Goal: Task Accomplishment & Management: Use online tool/utility

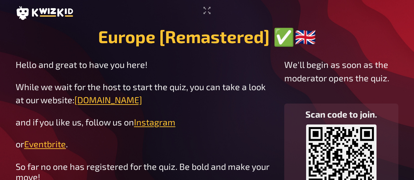
scroll to position [1, 0]
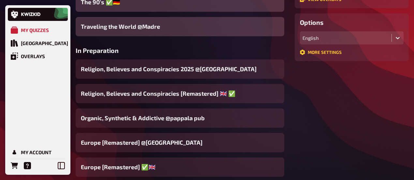
scroll to position [163, 0]
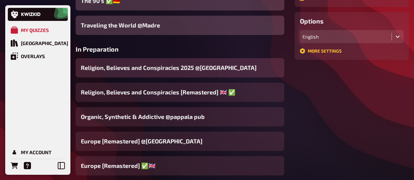
click at [135, 70] on span "Religion, Believes and Conspiracies 2025 @[GEOGRAPHIC_DATA]" at bounding box center [169, 67] width 176 height 9
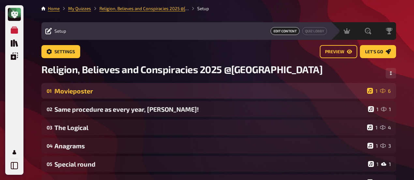
click at [78, 96] on div "01 Movieposter 1 6" at bounding box center [218, 91] width 355 height 16
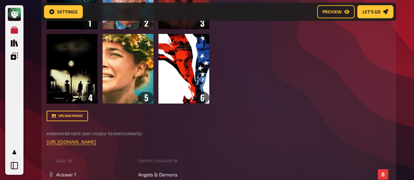
scroll to position [234, 0]
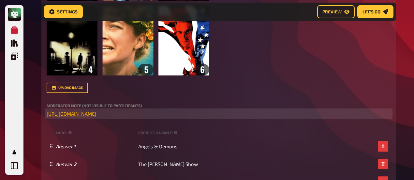
click at [88, 114] on span "[URL][DOMAIN_NAME]" at bounding box center [72, 114] width 50 height 6
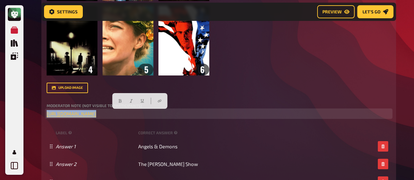
drag, startPoint x: 242, startPoint y: 112, endPoint x: 0, endPoint y: 95, distance: 242.4
copy p "﻿ [URL][DOMAIN_NAME] ﻿"
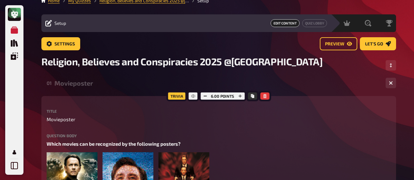
scroll to position [5, 0]
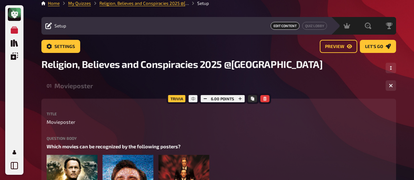
click at [77, 87] on div "Movieposter" at bounding box center [218, 86] width 326 height 8
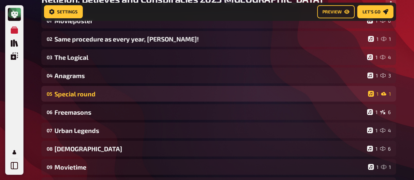
scroll to position [43, 0]
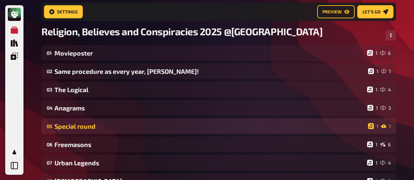
click at [97, 127] on div "Special round" at bounding box center [210, 126] width 311 height 8
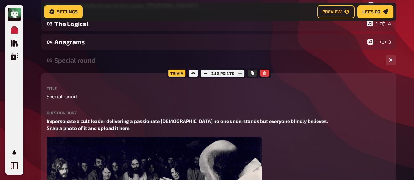
scroll to position [108, 0]
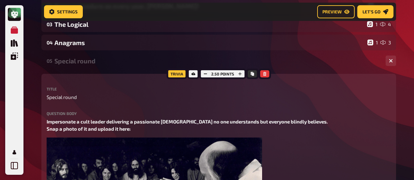
click at [66, 66] on div "05 Special round 1 1" at bounding box center [218, 61] width 355 height 16
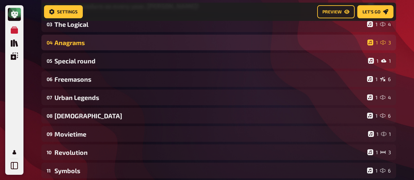
click at [68, 48] on div "04 Anagrams 1 3" at bounding box center [218, 43] width 355 height 16
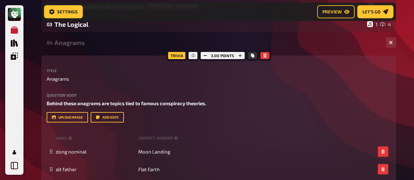
click at [71, 46] on div "Anagrams" at bounding box center [218, 43] width 326 height 8
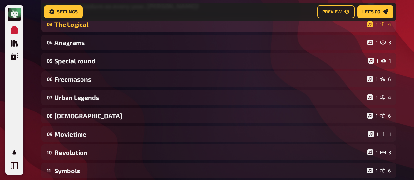
click at [76, 26] on div "The Logical" at bounding box center [210, 25] width 310 height 8
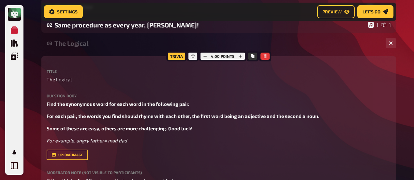
scroll to position [76, 0]
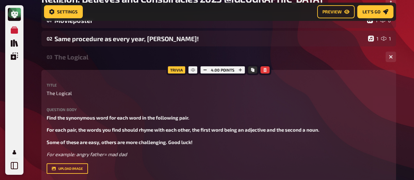
click at [72, 57] on div "The Logical" at bounding box center [218, 57] width 326 height 8
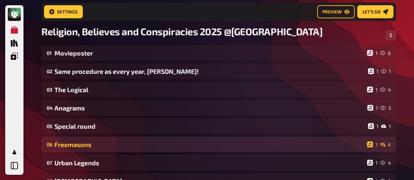
scroll to position [174, 0]
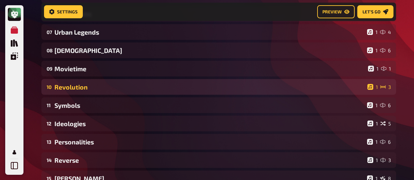
click at [77, 90] on div "Revolution" at bounding box center [210, 87] width 311 height 8
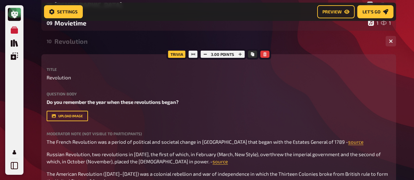
scroll to position [206, 0]
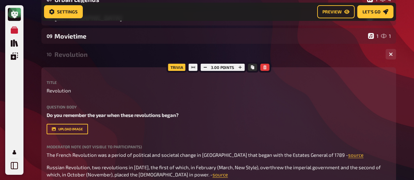
click at [65, 55] on div "Revolution" at bounding box center [218, 55] width 326 height 8
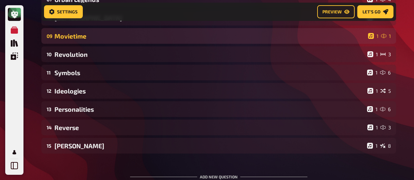
click at [70, 39] on div "Movietime" at bounding box center [210, 36] width 311 height 8
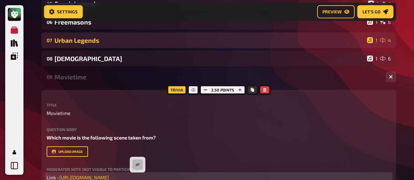
scroll to position [141, 0]
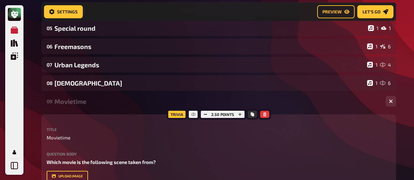
click at [62, 101] on div "Movietime" at bounding box center [218, 102] width 326 height 8
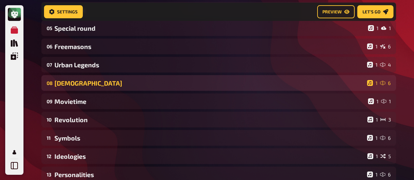
click at [51, 83] on div "08" at bounding box center [49, 83] width 5 height 6
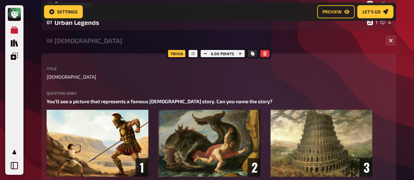
scroll to position [174, 0]
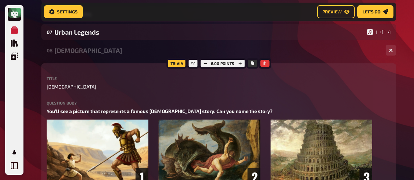
click at [62, 53] on div "[DEMOGRAPHIC_DATA]" at bounding box center [218, 51] width 326 height 8
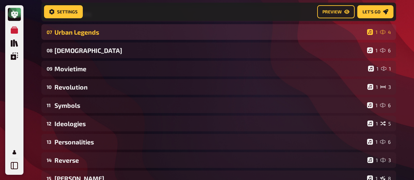
click at [70, 37] on div "07 Urban Legends 1 4" at bounding box center [218, 32] width 355 height 16
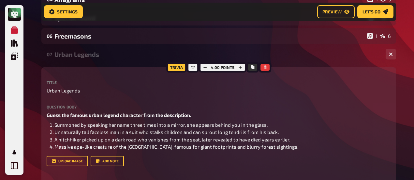
scroll to position [141, 0]
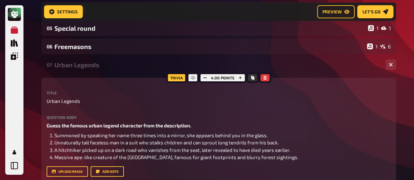
click at [73, 69] on div "07 Urban Legends 1 4" at bounding box center [218, 65] width 355 height 16
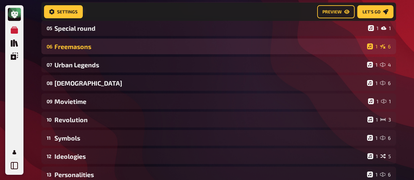
click at [72, 51] on div "06 Freemasons 1 6" at bounding box center [218, 47] width 355 height 16
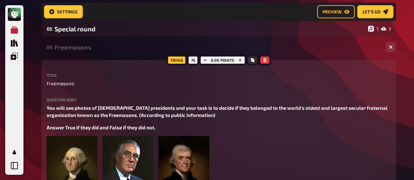
scroll to position [108, 0]
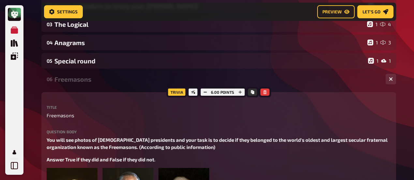
click at [74, 78] on div "Freemasons" at bounding box center [218, 79] width 326 height 8
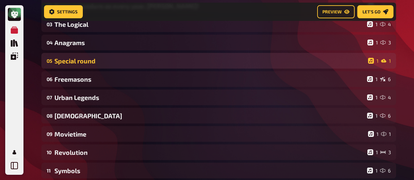
click at [78, 65] on div "05 Special round 1 1" at bounding box center [218, 61] width 355 height 16
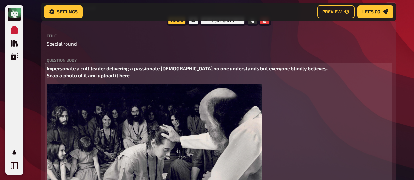
scroll to position [206, 0]
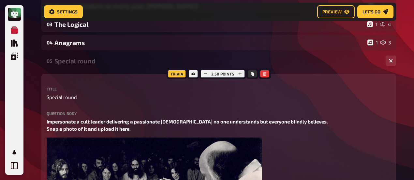
click at [75, 61] on div "Special round" at bounding box center [218, 61] width 326 height 8
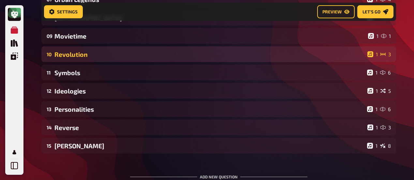
click at [73, 60] on div "10 Revolution 1 3" at bounding box center [218, 54] width 355 height 16
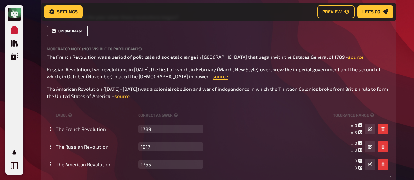
scroll to position [239, 0]
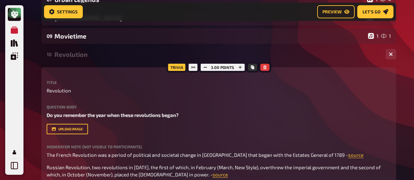
click at [76, 55] on div "Revolution" at bounding box center [218, 55] width 326 height 8
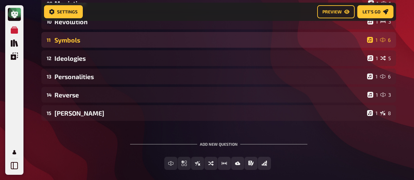
click at [72, 42] on div "Symbols" at bounding box center [210, 40] width 310 height 8
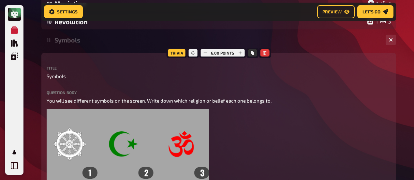
click at [63, 41] on div "Symbols" at bounding box center [218, 40] width 326 height 8
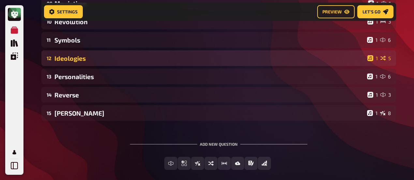
click at [89, 56] on div "Ideologies" at bounding box center [210, 59] width 311 height 8
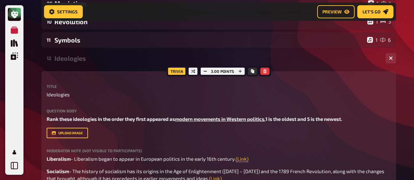
click at [73, 58] on div "Ideologies" at bounding box center [218, 59] width 326 height 8
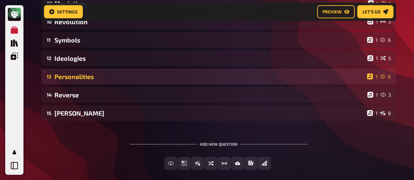
click at [79, 80] on div "13 Personalities 1 6" at bounding box center [218, 77] width 355 height 16
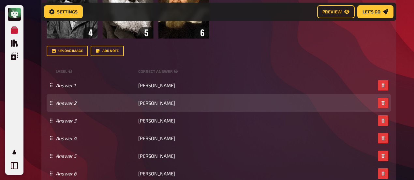
scroll to position [500, 0]
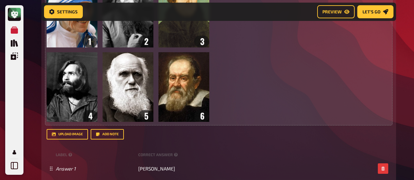
scroll to position [467, 0]
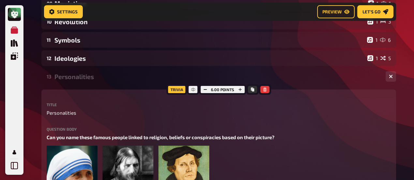
click at [87, 78] on div "Personalities" at bounding box center [218, 77] width 326 height 8
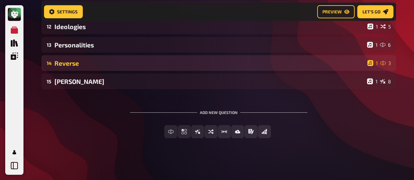
click at [84, 65] on div "Reverse" at bounding box center [210, 63] width 311 height 8
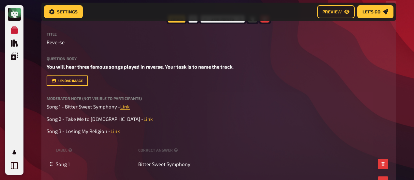
scroll to position [368, 0]
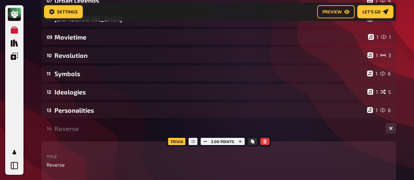
click at [76, 128] on div "Reverse" at bounding box center [218, 129] width 326 height 8
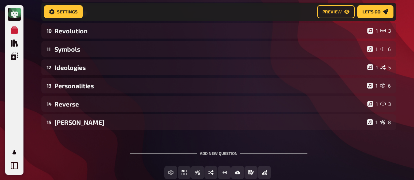
scroll to position [271, 0]
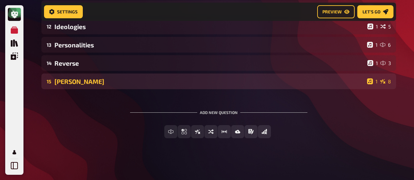
click at [70, 81] on div "[PERSON_NAME]" at bounding box center [210, 82] width 310 height 8
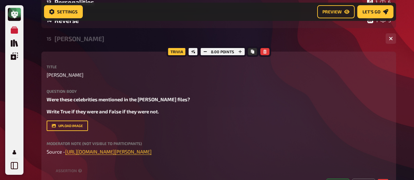
scroll to position [303, 0]
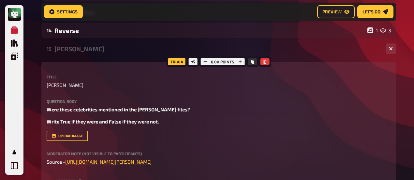
click at [69, 52] on div "[PERSON_NAME]" at bounding box center [218, 49] width 326 height 8
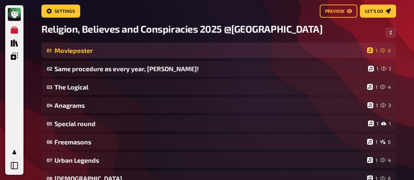
scroll to position [37, 0]
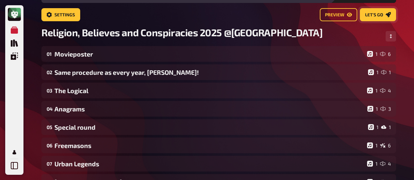
click at [392, 15] on link "Let's go" at bounding box center [378, 14] width 36 height 13
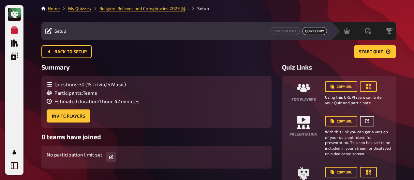
click at [368, 119] on link at bounding box center [367, 121] width 14 height 10
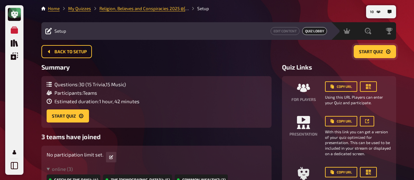
drag, startPoint x: 371, startPoint y: 51, endPoint x: 374, endPoint y: 49, distance: 4.0
click at [374, 50] on span "Start Quiz" at bounding box center [371, 52] width 24 height 5
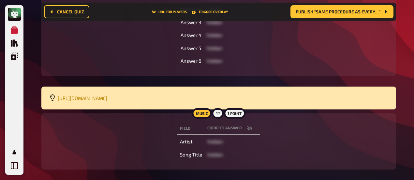
scroll to position [262, 0]
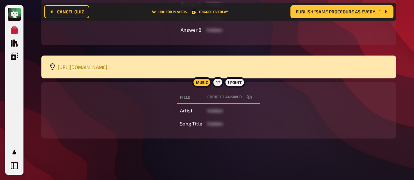
click at [248, 96] on icon "button" at bounding box center [249, 97] width 5 height 4
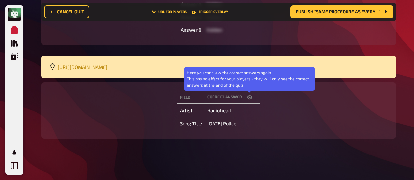
click at [248, 96] on icon "button" at bounding box center [249, 97] width 5 height 4
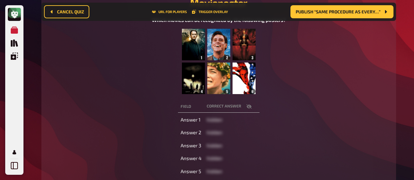
scroll to position [141, 0]
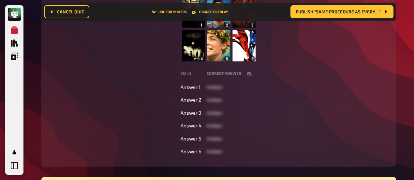
click at [249, 74] on icon "button" at bounding box center [249, 73] width 5 height 5
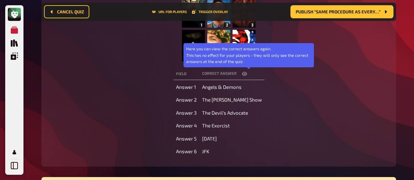
click at [247, 74] on icon "button" at bounding box center [244, 73] width 5 height 5
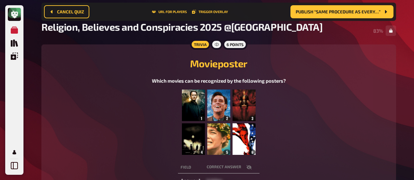
scroll to position [10, 0]
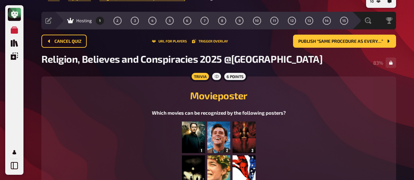
click at [75, 90] on h2 "Movieposter" at bounding box center [218, 95] width 339 height 12
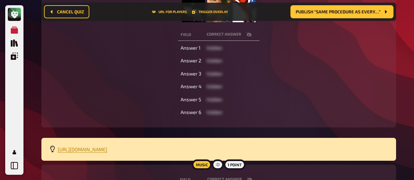
scroll to position [146, 0]
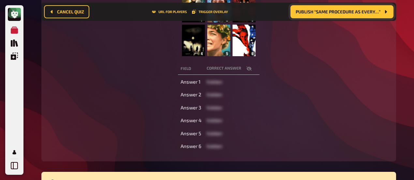
click at [366, 14] on span "Publish “Same procedure as every…”" at bounding box center [338, 11] width 85 height 5
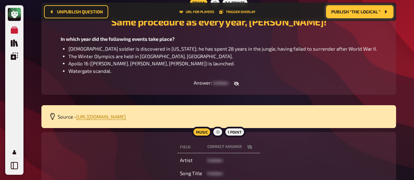
scroll to position [106, 0]
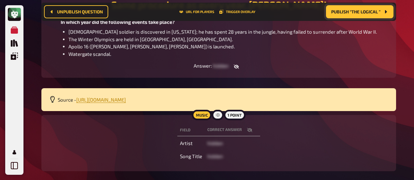
click at [234, 66] on icon "button" at bounding box center [236, 66] width 5 height 4
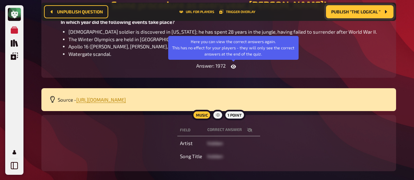
click at [236, 66] on icon "button" at bounding box center [233, 66] width 5 height 4
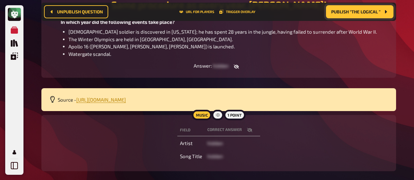
click at [248, 131] on icon "button" at bounding box center [249, 130] width 5 height 4
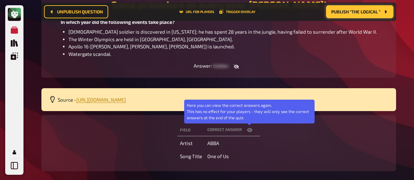
click at [248, 131] on icon "button" at bounding box center [249, 130] width 5 height 4
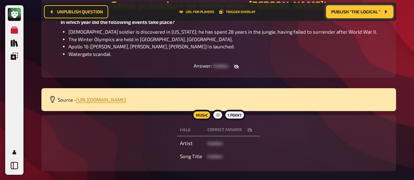
click at [252, 134] on th "correct answer" at bounding box center [232, 130] width 55 height 12
click at [252, 129] on icon "button" at bounding box center [249, 129] width 5 height 5
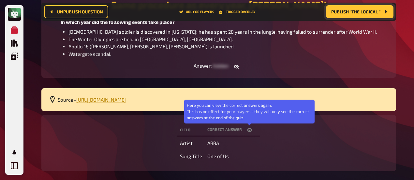
click at [252, 129] on icon "button" at bounding box center [249, 129] width 5 height 5
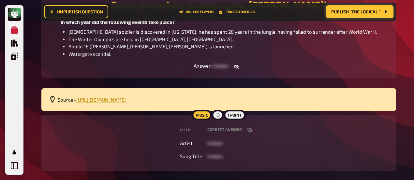
click at [143, 130] on div "Field correct answer Artist hidden Song Title hidden" at bounding box center [218, 143] width 339 height 40
click at [126, 155] on div "Field correct answer Artist hidden Song Title hidden" at bounding box center [218, 143] width 339 height 40
click at [127, 146] on div "Field correct answer Artist hidden Song Title hidden" at bounding box center [218, 143] width 339 height 40
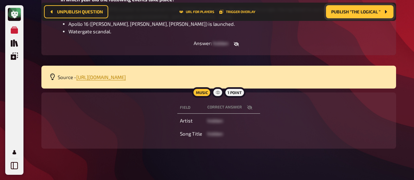
scroll to position [139, 0]
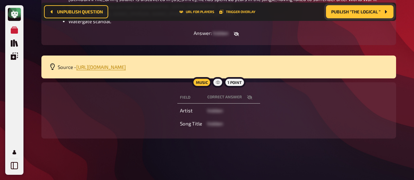
click at [375, 13] on span "Publish “The Logical ”" at bounding box center [356, 11] width 49 height 5
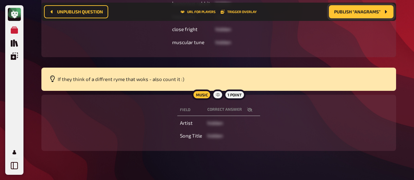
scroll to position [203, 0]
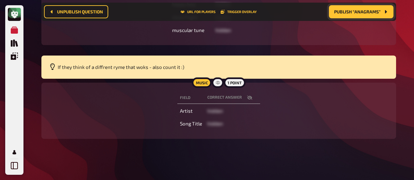
click at [249, 96] on icon "button" at bounding box center [249, 97] width 5 height 4
click at [249, 96] on icon "button" at bounding box center [249, 97] width 5 height 5
click at [131, 20] on nav "Unpublish question URL for players Trigger Overlay Publish “Anagrams”" at bounding box center [218, 12] width 355 height 18
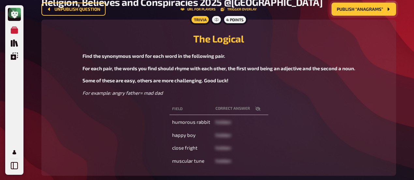
scroll to position [0, 0]
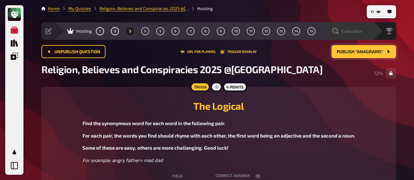
click at [366, 33] on div "Evaluation" at bounding box center [351, 31] width 45 height 7
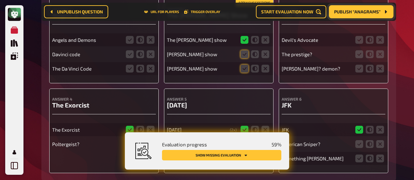
scroll to position [136, 0]
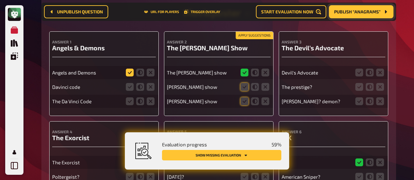
click at [129, 69] on icon at bounding box center [130, 73] width 8 height 8
click at [0, 0] on input "radio" at bounding box center [0, 0] width 0 height 0
click at [142, 87] on icon at bounding box center [140, 87] width 8 height 8
click at [0, 0] on input "radio" at bounding box center [0, 0] width 0 height 0
click at [142, 100] on icon at bounding box center [140, 101] width 8 height 8
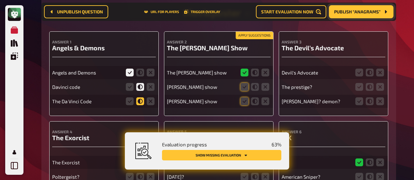
click at [0, 0] on input "radio" at bounding box center [0, 0] width 0 height 0
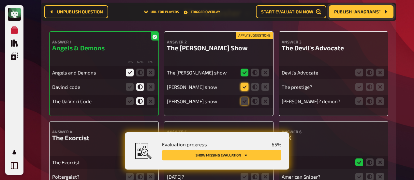
click at [248, 86] on icon at bounding box center [245, 87] width 8 height 8
click at [0, 0] on input "radio" at bounding box center [0, 0] width 0 height 0
click at [251, 104] on fieldset at bounding box center [255, 101] width 31 height 10
click at [249, 103] on fieldset at bounding box center [255, 101] width 31 height 10
click at [247, 103] on icon at bounding box center [245, 101] width 8 height 8
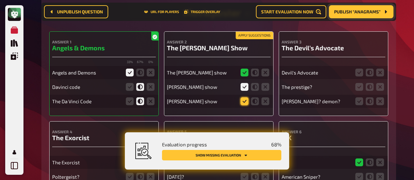
click at [0, 0] on input "radio" at bounding box center [0, 0] width 0 height 0
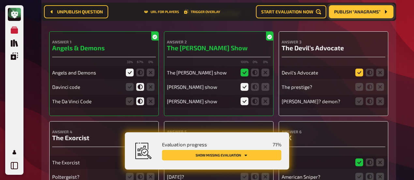
click at [359, 76] on icon at bounding box center [360, 73] width 8 height 8
click at [0, 0] on input "radio" at bounding box center [0, 0] width 0 height 0
click at [376, 88] on fieldset at bounding box center [369, 87] width 31 height 10
click at [380, 88] on icon at bounding box center [381, 87] width 8 height 8
click at [0, 0] on input "radio" at bounding box center [0, 0] width 0 height 0
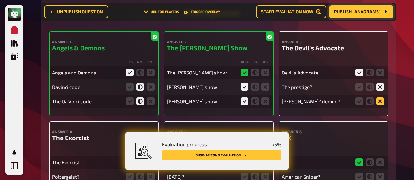
click at [382, 100] on icon at bounding box center [381, 101] width 8 height 8
click at [0, 0] on input "radio" at bounding box center [0, 0] width 0 height 0
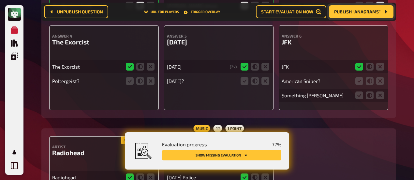
scroll to position [234, 0]
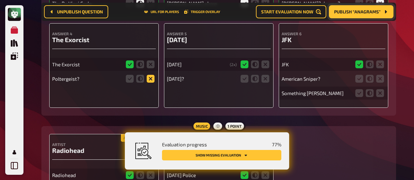
click at [150, 81] on icon at bounding box center [151, 79] width 8 height 8
click at [0, 0] on input "radio" at bounding box center [0, 0] width 0 height 0
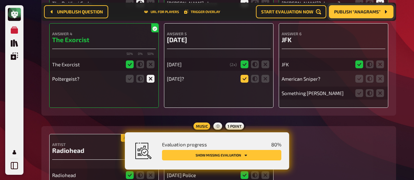
click at [246, 79] on icon at bounding box center [245, 79] width 8 height 8
click at [0, 0] on input "radio" at bounding box center [0, 0] width 0 height 0
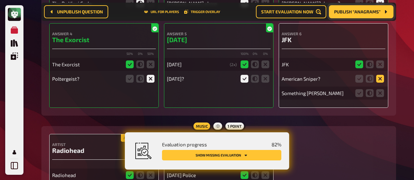
click at [379, 78] on icon at bounding box center [381, 79] width 8 height 8
click at [0, 0] on input "radio" at bounding box center [0, 0] width 0 height 0
click at [380, 94] on icon at bounding box center [381, 93] width 8 height 8
click at [0, 0] on input "radio" at bounding box center [0, 0] width 0 height 0
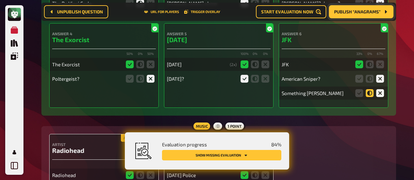
click at [372, 92] on icon at bounding box center [370, 93] width 8 height 8
click at [0, 0] on input "radio" at bounding box center [0, 0] width 0 height 0
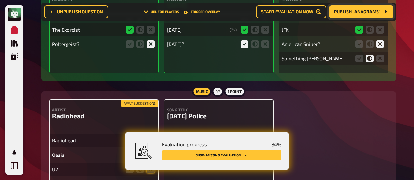
scroll to position [332, 0]
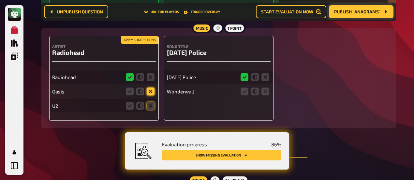
click at [151, 91] on icon at bounding box center [151, 91] width 8 height 8
click at [0, 0] on input "radio" at bounding box center [0, 0] width 0 height 0
click at [154, 108] on icon at bounding box center [151, 106] width 8 height 8
click at [0, 0] on input "radio" at bounding box center [0, 0] width 0 height 0
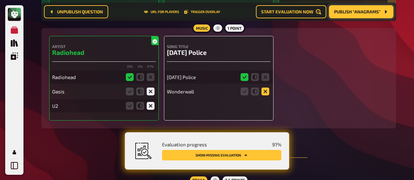
click at [265, 92] on icon at bounding box center [266, 91] width 8 height 8
click at [0, 0] on input "radio" at bounding box center [0, 0] width 0 height 0
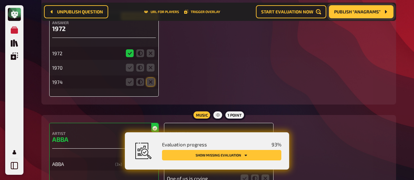
scroll to position [527, 0]
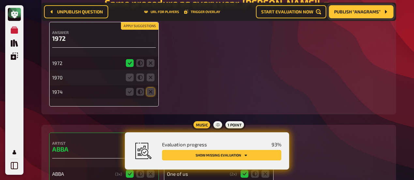
drag, startPoint x: 153, startPoint y: 79, endPoint x: 157, endPoint y: 86, distance: 8.2
click at [154, 79] on icon at bounding box center [151, 77] width 8 height 8
click at [0, 0] on input "radio" at bounding box center [0, 0] width 0 height 0
drag, startPoint x: 151, startPoint y: 90, endPoint x: 195, endPoint y: 91, distance: 43.7
click at [151, 90] on icon at bounding box center [151, 92] width 8 height 8
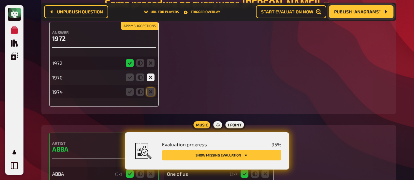
click at [0, 0] on input "radio" at bounding box center [0, 0] width 0 height 0
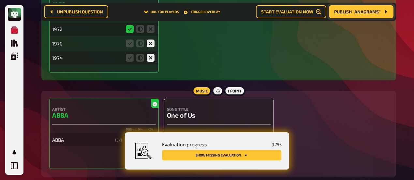
scroll to position [625, 0]
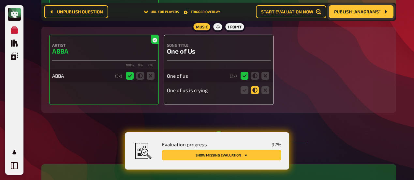
click at [255, 92] on icon at bounding box center [255, 90] width 8 height 8
click at [0, 0] on input "radio" at bounding box center [0, 0] width 0 height 0
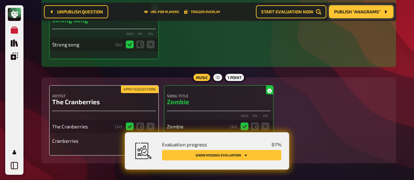
scroll to position [911, 0]
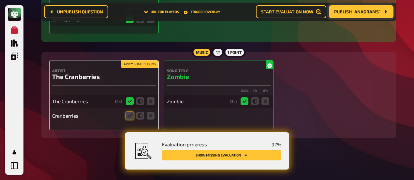
click at [127, 100] on icon at bounding box center [130, 101] width 8 height 8
click at [131, 114] on icon at bounding box center [130, 116] width 8 height 8
click at [0, 0] on input "radio" at bounding box center [0, 0] width 0 height 0
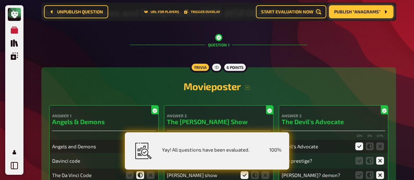
scroll to position [0, 0]
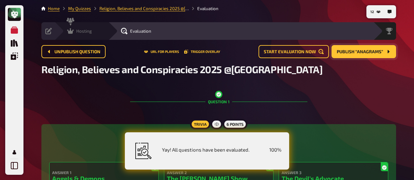
click at [70, 32] on icon at bounding box center [70, 31] width 7 height 6
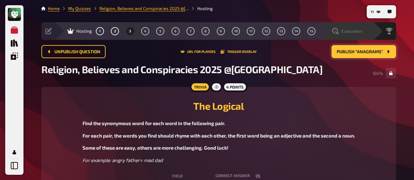
click at [359, 32] on span "Evaluation" at bounding box center [352, 30] width 21 height 5
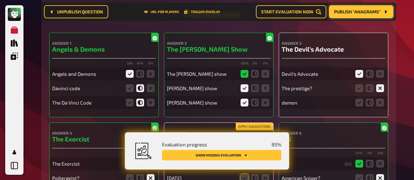
scroll to position [136, 0]
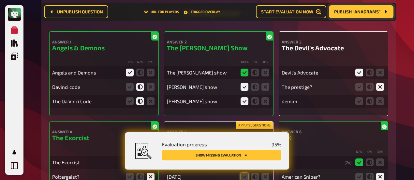
click at [249, 154] on button "Show missing evaluation" at bounding box center [221, 155] width 119 height 10
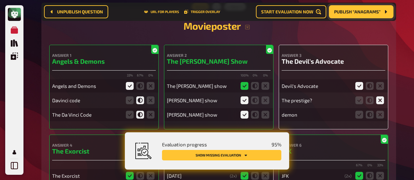
scroll to position [132, 0]
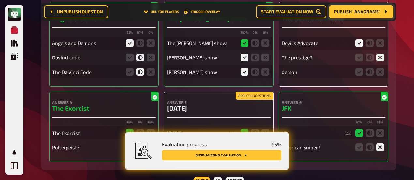
click at [253, 152] on button "Show missing evaluation" at bounding box center [221, 155] width 119 height 10
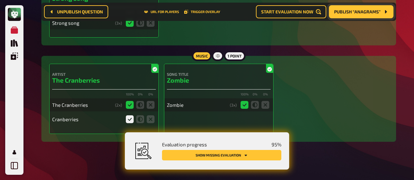
scroll to position [896, 0]
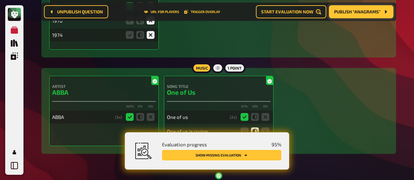
click at [260, 156] on button "Show missing evaluation" at bounding box center [221, 155] width 119 height 10
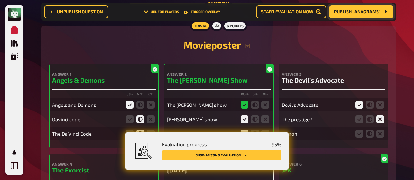
scroll to position [100, 0]
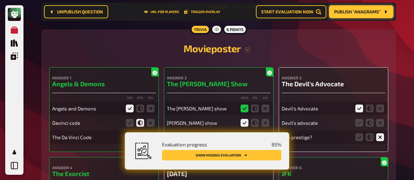
click at [85, 44] on h2 "Movieposter" at bounding box center [218, 48] width 339 height 12
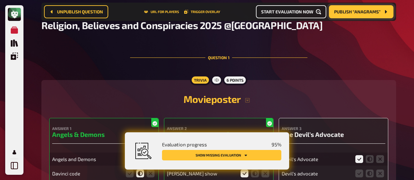
scroll to position [0, 0]
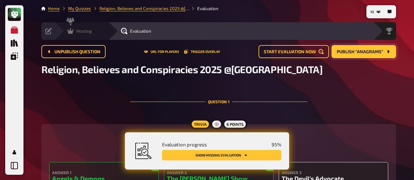
click at [68, 30] on icon at bounding box center [70, 31] width 7 height 6
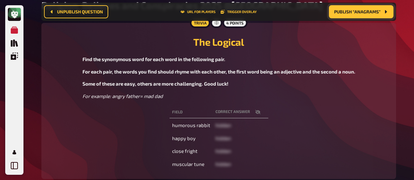
scroll to position [70, 0]
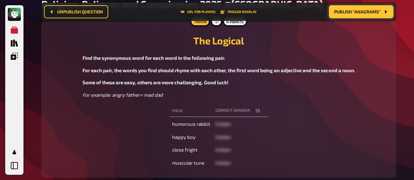
click at [353, 7] on button "Publish “Anagrams”" at bounding box center [361, 11] width 65 height 13
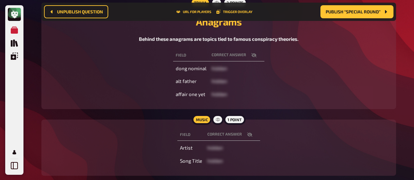
scroll to position [103, 0]
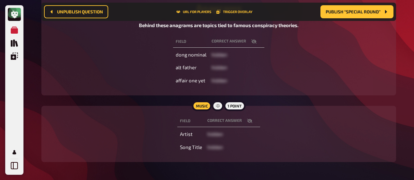
click at [249, 118] on icon "button" at bounding box center [249, 120] width 5 height 5
click at [85, 66] on div "Field correct answer dong nominal hidden alt father hidden affair one yet hidden" at bounding box center [218, 61] width 339 height 54
drag, startPoint x: 146, startPoint y: 98, endPoint x: 149, endPoint y: 97, distance: 3.4
click at [146, 98] on main "Home My Quizzes Religion, Believes and Conspiracies 2025 @[GEOGRAPHIC_DATA] Hos…" at bounding box center [218, 37] width 355 height 270
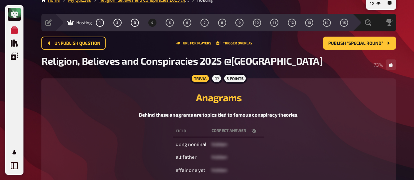
scroll to position [5, 0]
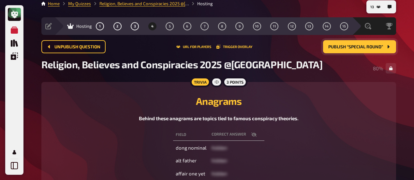
click at [352, 47] on span "Publish “Special round”" at bounding box center [356, 47] width 55 height 5
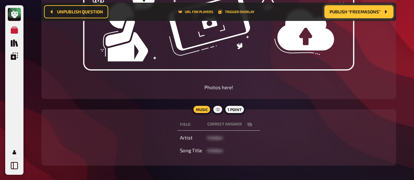
scroll to position [266, 0]
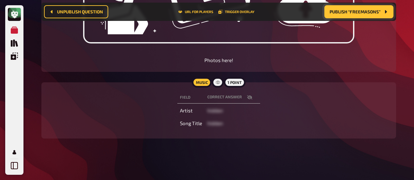
click at [247, 96] on icon "button" at bounding box center [249, 97] width 5 height 5
click at [250, 96] on icon "button" at bounding box center [249, 97] width 5 height 4
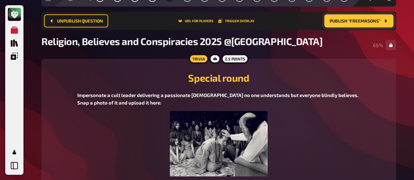
scroll to position [0, 0]
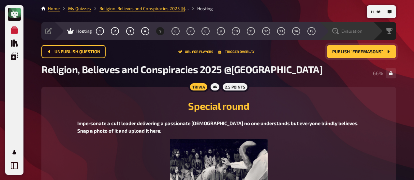
click at [363, 30] on div "Evaluation" at bounding box center [351, 31] width 45 height 7
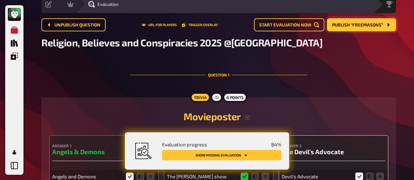
scroll to position [33, 0]
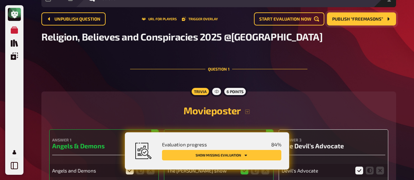
click at [252, 156] on button "Show missing evaluation" at bounding box center [221, 155] width 119 height 10
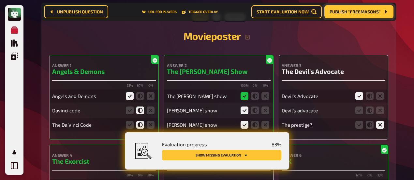
scroll to position [162, 0]
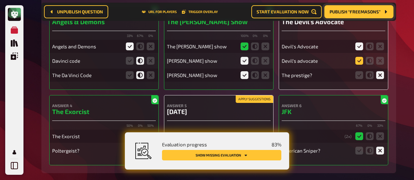
click at [360, 63] on icon at bounding box center [360, 61] width 8 height 8
click at [0, 0] on input "radio" at bounding box center [0, 0] width 0 height 0
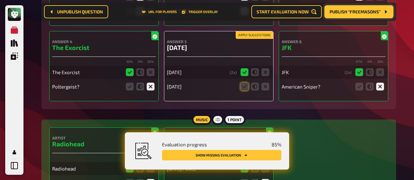
scroll to position [227, 0]
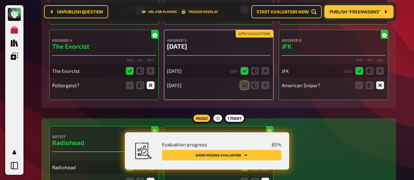
click at [223, 155] on button "Show missing evaluation" at bounding box center [221, 155] width 119 height 10
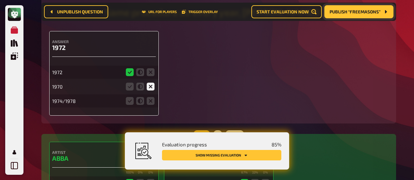
scroll to position [533, 0]
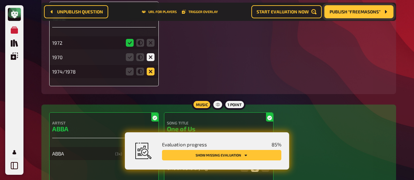
click at [150, 75] on icon at bounding box center [151, 72] width 8 height 8
click at [0, 0] on input "radio" at bounding box center [0, 0] width 0 height 0
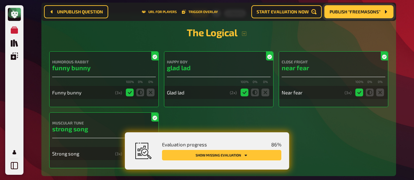
click at [224, 151] on button "Show missing evaluation" at bounding box center [221, 155] width 119 height 10
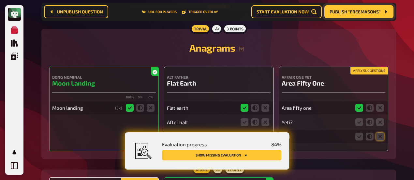
scroll to position [1089, 0]
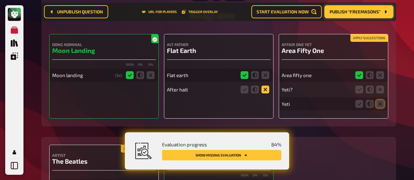
click at [264, 91] on icon at bounding box center [266, 90] width 8 height 8
click at [0, 0] on input "radio" at bounding box center [0, 0] width 0 height 0
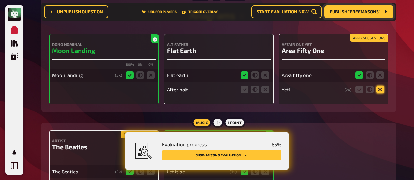
click at [382, 91] on icon at bounding box center [381, 90] width 8 height 8
click at [0, 0] on input "radio" at bounding box center [0, 0] width 0 height 0
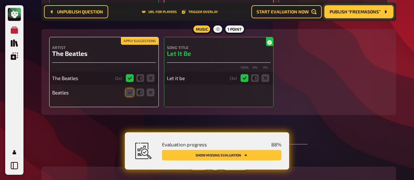
scroll to position [1187, 0]
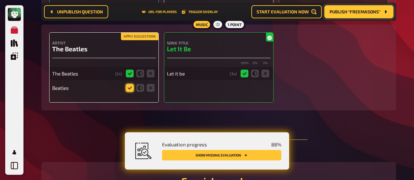
click at [132, 85] on icon at bounding box center [130, 88] width 8 height 8
click at [0, 0] on input "radio" at bounding box center [0, 0] width 0 height 0
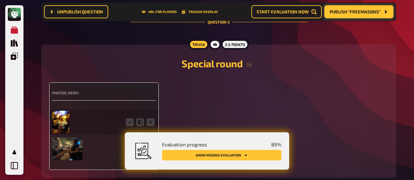
scroll to position [1350, 0]
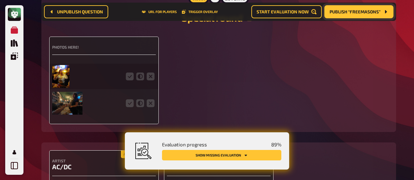
click at [62, 77] on img at bounding box center [60, 76] width 17 height 23
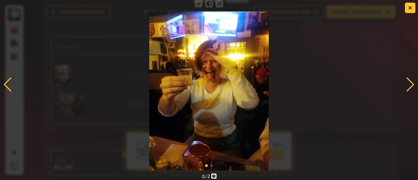
click at [55, 51] on div at bounding box center [209, 84] width 418 height 172
click at [408, 86] on div at bounding box center [410, 84] width 9 height 14
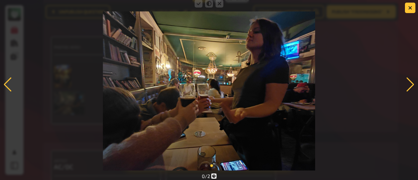
click at [408, 86] on div at bounding box center [410, 84] width 9 height 14
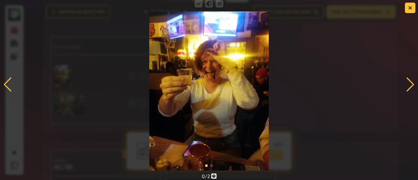
click at [8, 36] on div at bounding box center [209, 84] width 418 height 172
click at [405, 11] on button "button" at bounding box center [410, 8] width 10 height 10
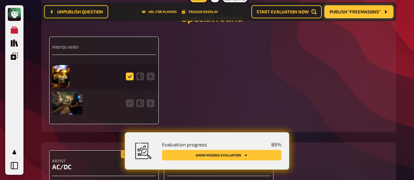
click at [133, 77] on icon at bounding box center [130, 76] width 8 height 8
click at [0, 0] on input "radio" at bounding box center [0, 0] width 0 height 0
click at [131, 103] on icon at bounding box center [130, 103] width 8 height 8
click at [0, 0] on input "radio" at bounding box center [0, 0] width 0 height 0
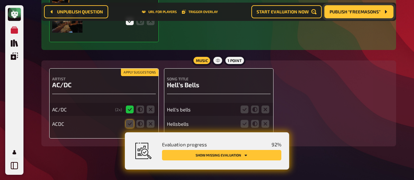
scroll to position [1441, 0]
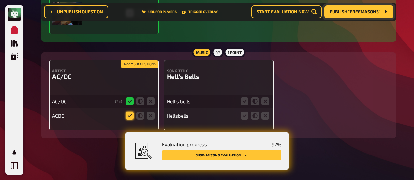
click at [130, 117] on icon at bounding box center [130, 116] width 8 height 8
click at [0, 0] on input "radio" at bounding box center [0, 0] width 0 height 0
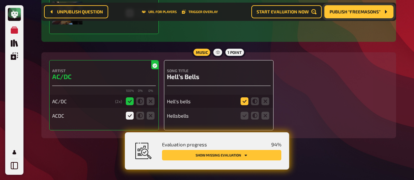
click at [247, 103] on icon at bounding box center [245, 101] width 8 height 8
click at [0, 0] on input "radio" at bounding box center [0, 0] width 0 height 0
click at [247, 114] on icon at bounding box center [245, 116] width 8 height 8
click at [0, 0] on input "radio" at bounding box center [0, 0] width 0 height 0
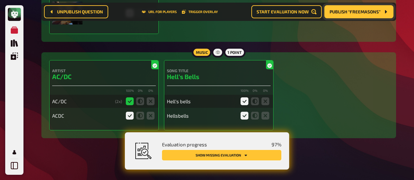
click at [250, 154] on button "Show missing evaluation" at bounding box center [221, 155] width 119 height 10
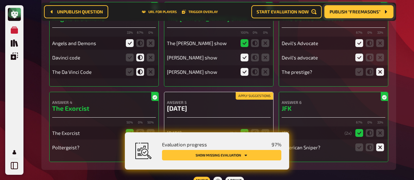
scroll to position [230, 0]
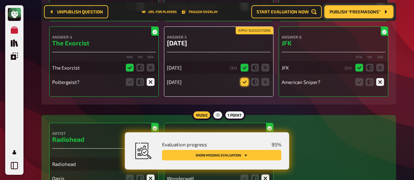
click at [243, 82] on icon at bounding box center [245, 82] width 8 height 8
click at [0, 0] on input "radio" at bounding box center [0, 0] width 0 height 0
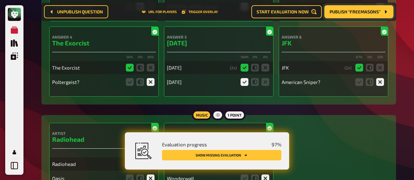
click at [245, 153] on icon "Show missing evaluation" at bounding box center [246, 155] width 4 height 4
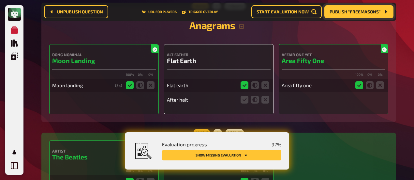
scroll to position [1089, 0]
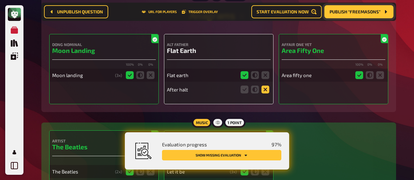
click at [268, 90] on icon at bounding box center [266, 90] width 8 height 8
click at [0, 0] on input "radio" at bounding box center [0, 0] width 0 height 0
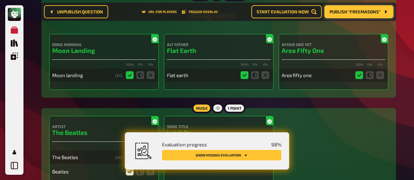
click at [254, 155] on button "Show missing evaluation" at bounding box center [221, 155] width 119 height 10
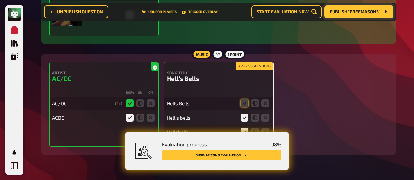
scroll to position [1441, 0]
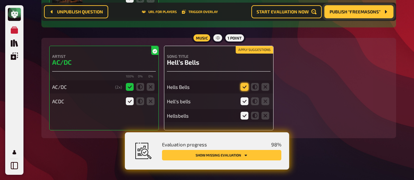
click at [243, 86] on icon at bounding box center [245, 87] width 8 height 8
click at [0, 0] on input "radio" at bounding box center [0, 0] width 0 height 0
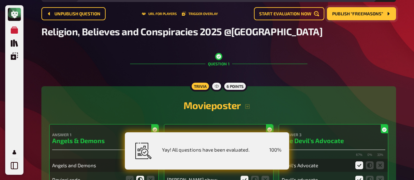
scroll to position [0, 0]
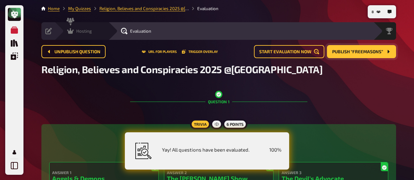
click at [69, 29] on icon at bounding box center [70, 31] width 7 height 7
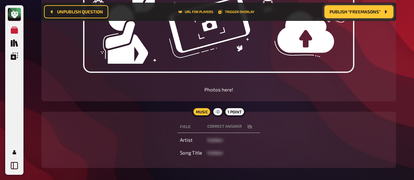
scroll to position [266, 0]
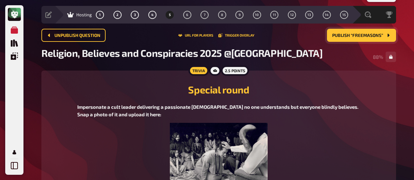
scroll to position [0, 0]
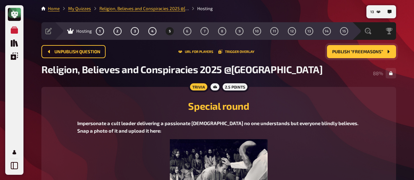
click at [371, 50] on span "Publish “Freemasons”" at bounding box center [358, 52] width 51 height 5
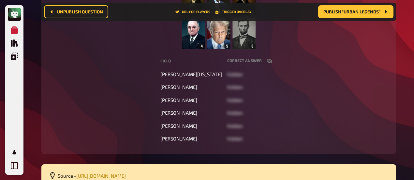
scroll to position [168, 0]
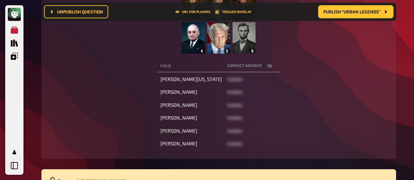
click at [264, 67] on button "button" at bounding box center [270, 66] width 16 height 7
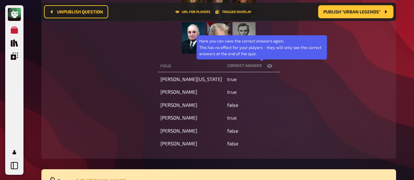
click at [267, 66] on icon "button" at bounding box center [269, 66] width 5 height 4
click at [267, 67] on icon "button" at bounding box center [269, 66] width 5 height 4
click at [267, 66] on icon "button" at bounding box center [269, 66] width 5 height 4
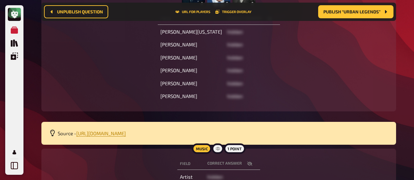
scroll to position [266, 0]
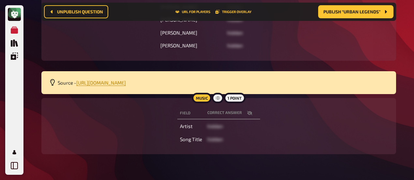
click at [251, 113] on icon "button" at bounding box center [249, 113] width 5 height 4
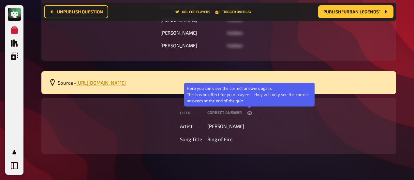
click at [251, 112] on icon "button" at bounding box center [249, 113] width 5 height 4
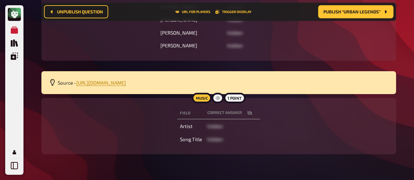
click at [79, 46] on div "Field correct answer [PERSON_NAME][US_STATE] hidden [PERSON_NAME] hidden [PERSO…" at bounding box center [218, 7] width 339 height 92
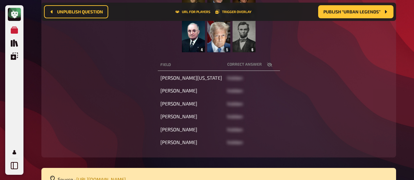
scroll to position [168, 0]
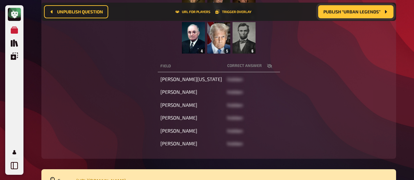
click at [354, 14] on span "Publish “Urban Legends”" at bounding box center [352, 11] width 57 height 5
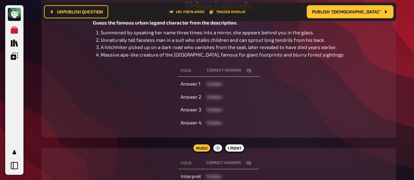
scroll to position [171, 0]
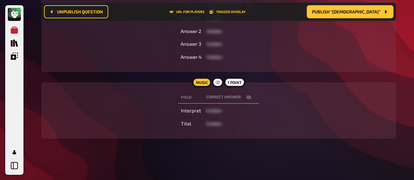
click at [248, 99] on icon "button" at bounding box center [248, 97] width 5 height 5
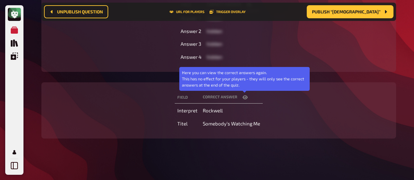
drag, startPoint x: 248, startPoint y: 99, endPoint x: 223, endPoint y: 134, distance: 42.8
click at [223, 134] on div "Music 1 point Field correct answer Here you can view the correct answers again.…" at bounding box center [218, 110] width 355 height 56
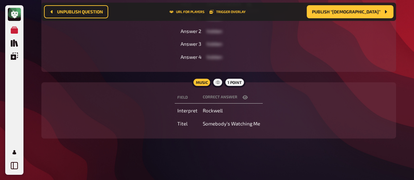
drag, startPoint x: 49, startPoint y: 49, endPoint x: 201, endPoint y: 77, distance: 154.3
click at [49, 49] on div "Field correct answer Answer 1 hidden Answer 2 hidden Answer 3 hidden Answer 4 h…" at bounding box center [218, 31] width 339 height 66
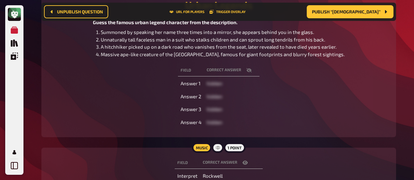
click at [248, 70] on icon "button" at bounding box center [249, 70] width 5 height 4
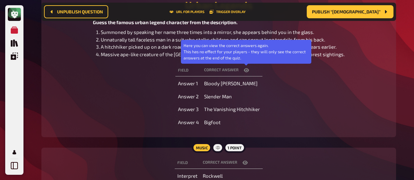
click at [248, 70] on icon "button" at bounding box center [246, 70] width 5 height 4
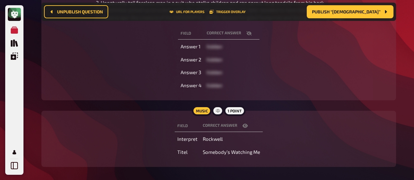
scroll to position [171, 0]
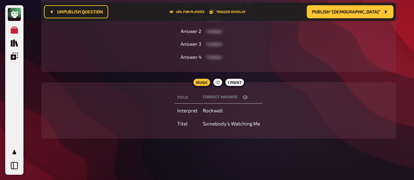
click at [131, 150] on div "12 Home My Quizzes Religion, Believes and Conspiracies 2025 @[GEOGRAPHIC_DATA] …" at bounding box center [219, 4] width 366 height 351
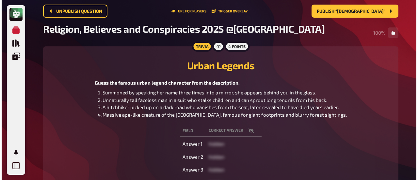
scroll to position [0, 0]
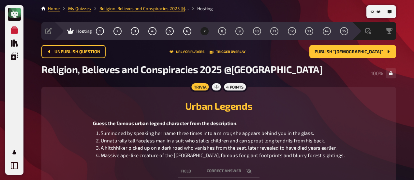
drag, startPoint x: 190, startPoint y: 39, endPoint x: 165, endPoint y: 51, distance: 27.5
click at [165, 51] on div "Unpublish question URL for players Trigger Overlay Publish “[DEMOGRAPHIC_DATA]”" at bounding box center [218, 51] width 355 height 13
click at [237, 51] on button "Trigger Overlay" at bounding box center [228, 52] width 36 height 4
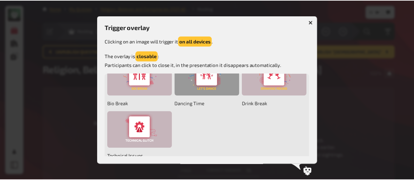
scroll to position [260, 0]
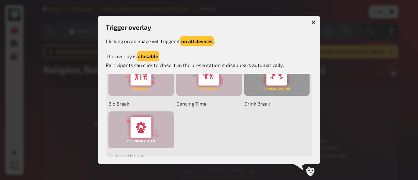
click at [244, 96] on div at bounding box center [276, 77] width 65 height 37
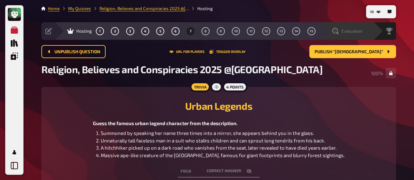
click at [366, 32] on div "Evaluation" at bounding box center [351, 31] width 45 height 7
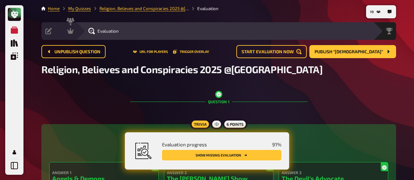
click at [258, 151] on button "Show missing evaluation" at bounding box center [221, 155] width 119 height 10
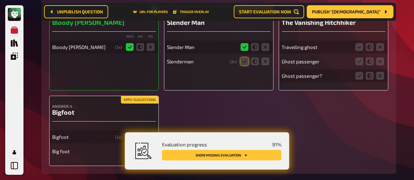
scroll to position [1987, 0]
click at [242, 65] on icon at bounding box center [245, 61] width 8 height 8
click at [0, 0] on input "radio" at bounding box center [0, 0] width 0 height 0
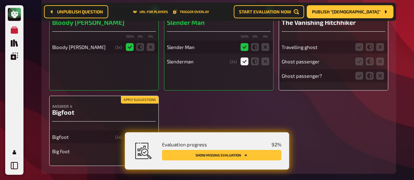
drag, startPoint x: 370, startPoint y: 50, endPoint x: 372, endPoint y: 55, distance: 4.8
click at [369, 50] on icon at bounding box center [370, 47] width 8 height 8
click at [0, 0] on input "radio" at bounding box center [0, 0] width 0 height 0
drag, startPoint x: 369, startPoint y: 63, endPoint x: 370, endPoint y: 70, distance: 6.3
click at [369, 64] on icon at bounding box center [370, 61] width 8 height 8
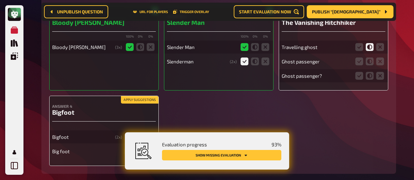
click at [0, 0] on input "radio" at bounding box center [0, 0] width 0 height 0
click at [370, 74] on icon at bounding box center [370, 76] width 8 height 8
click at [0, 0] on input "radio" at bounding box center [0, 0] width 0 height 0
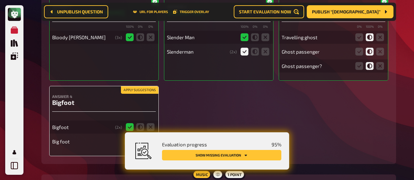
scroll to position [2085, 0]
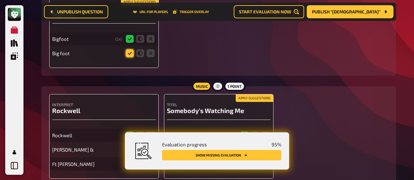
click at [132, 54] on icon at bounding box center [130, 53] width 8 height 8
click at [0, 0] on input "radio" at bounding box center [0, 0] width 0 height 0
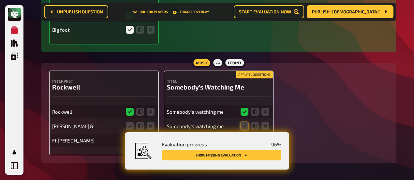
scroll to position [2134, 0]
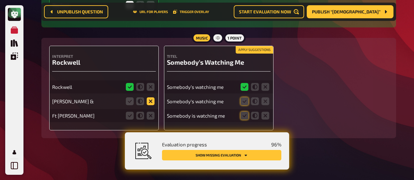
click at [153, 104] on icon at bounding box center [151, 101] width 8 height 8
click at [0, 0] on input "radio" at bounding box center [0, 0] width 0 height 0
click at [153, 116] on icon at bounding box center [151, 116] width 8 height 8
click at [0, 0] on input "radio" at bounding box center [0, 0] width 0 height 0
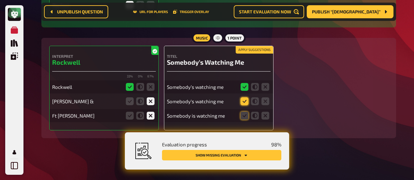
click at [246, 103] on icon at bounding box center [245, 101] width 8 height 8
click at [0, 0] on input "radio" at bounding box center [0, 0] width 0 height 0
click at [240, 119] on fieldset at bounding box center [255, 115] width 31 height 10
click at [243, 117] on icon at bounding box center [245, 116] width 8 height 8
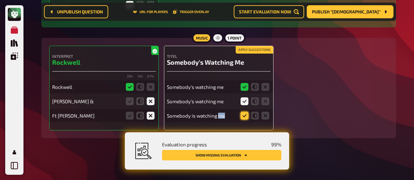
click at [0, 0] on input "radio" at bounding box center [0, 0] width 0 height 0
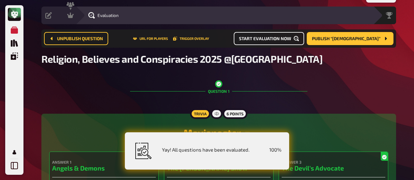
scroll to position [0, 0]
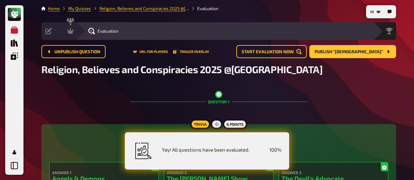
click at [78, 31] on div "Evaluation" at bounding box center [225, 31] width 298 height 18
click at [74, 33] on div "Hosting" at bounding box center [79, 31] width 25 height 7
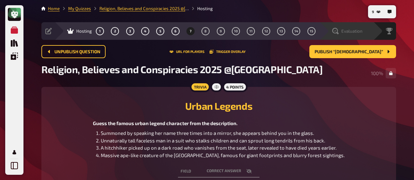
click at [344, 34] on div "Evaluation" at bounding box center [347, 31] width 54 height 18
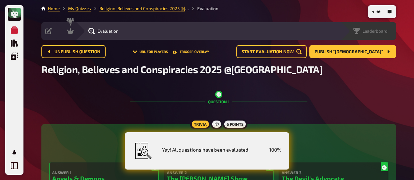
click at [389, 38] on div "Leaderboard" at bounding box center [368, 31] width 55 height 18
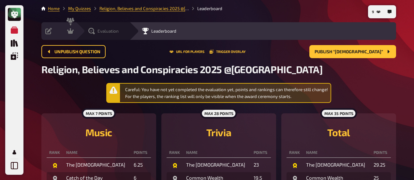
click at [97, 35] on div "Evaluation" at bounding box center [103, 31] width 54 height 18
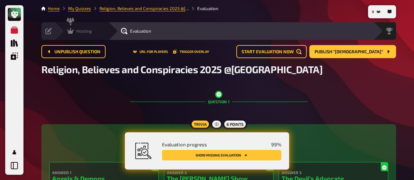
click at [74, 36] on div "Hosting undefined" at bounding box center [82, 31] width 54 height 18
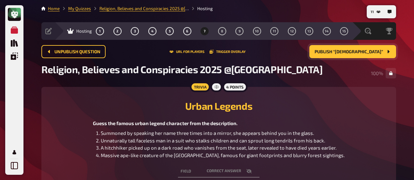
click at [382, 52] on span "Publish “[DEMOGRAPHIC_DATA]”" at bounding box center [349, 52] width 69 height 5
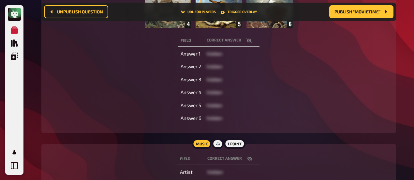
scroll to position [206, 0]
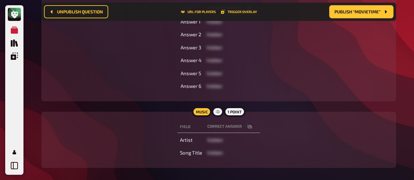
click at [250, 128] on icon "button" at bounding box center [249, 126] width 5 height 5
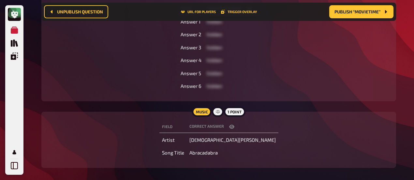
click at [117, 74] on div "Field correct answer Answer 1 hidden Answer 2 hidden Answer 3 hidden Answer 4 h…" at bounding box center [218, 47] width 339 height 92
click at [235, 125] on icon "button" at bounding box center [231, 127] width 5 height 4
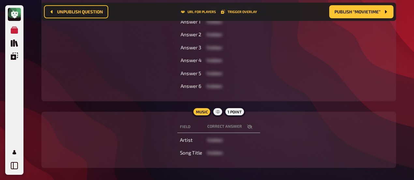
click at [251, 129] on icon "button" at bounding box center [249, 126] width 5 height 5
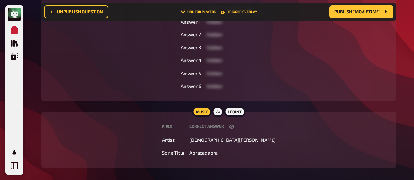
click at [240, 124] on button "button" at bounding box center [232, 126] width 16 height 7
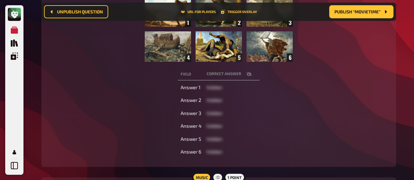
scroll to position [174, 0]
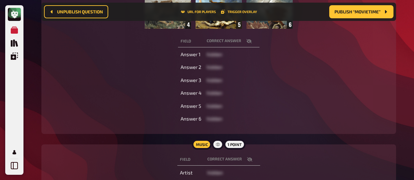
click at [87, 90] on div "Field correct answer Answer 1 hidden Answer 2 hidden Answer 3 hidden Answer 4 h…" at bounding box center [218, 80] width 339 height 92
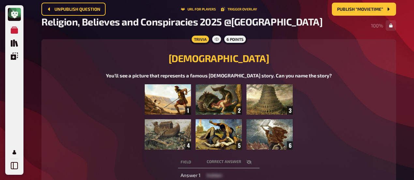
scroll to position [0, 0]
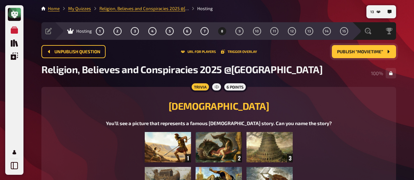
click at [349, 54] on span "Publish “Movietime”" at bounding box center [360, 52] width 46 height 5
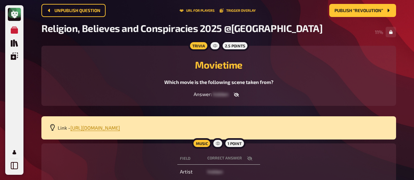
scroll to position [5, 0]
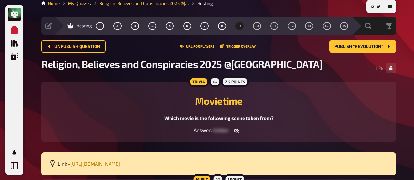
click at [237, 129] on icon "button" at bounding box center [236, 130] width 5 height 5
click at [243, 132] on button "button" at bounding box center [241, 130] width 16 height 7
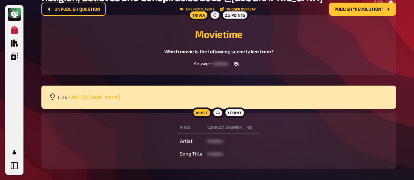
scroll to position [76, 0]
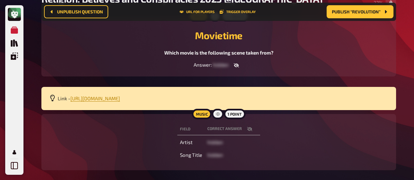
click at [248, 131] on icon "button" at bounding box center [249, 128] width 5 height 5
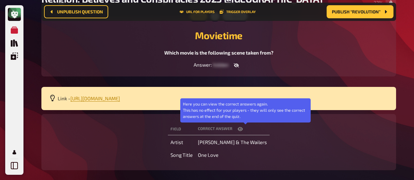
click at [248, 131] on button "button" at bounding box center [241, 129] width 16 height 7
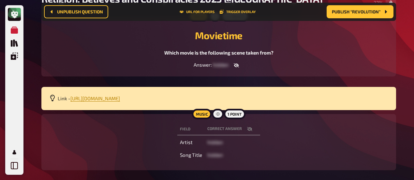
click at [249, 130] on icon "button" at bounding box center [249, 129] width 5 height 4
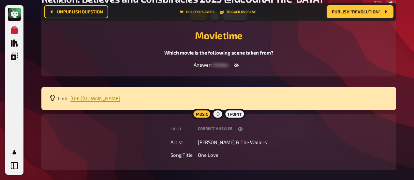
click at [248, 130] on button "button" at bounding box center [241, 129] width 16 height 7
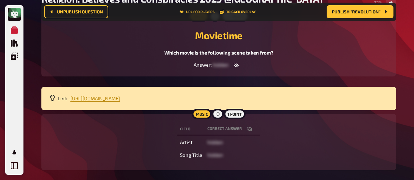
click at [106, 51] on div "Which movie is the following scene taken from?" at bounding box center [218, 53] width 339 height 8
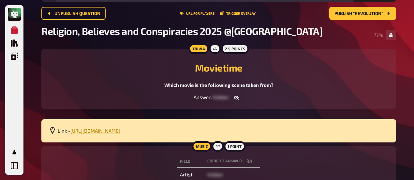
scroll to position [0, 0]
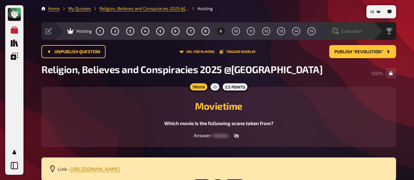
click at [338, 34] on icon at bounding box center [336, 31] width 7 height 7
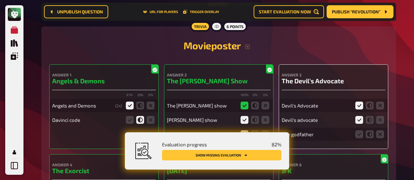
scroll to position [103, 0]
click at [253, 157] on button "Show missing evaluation" at bounding box center [221, 155] width 119 height 10
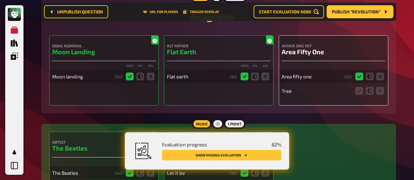
scroll to position [1057, 0]
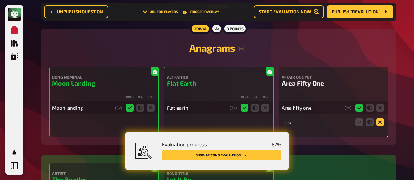
click at [380, 123] on icon at bounding box center [381, 122] width 8 height 8
click at [0, 0] on input "radio" at bounding box center [0, 0] width 0 height 0
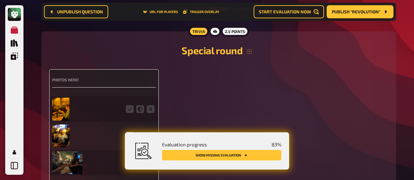
scroll to position [1383, 0]
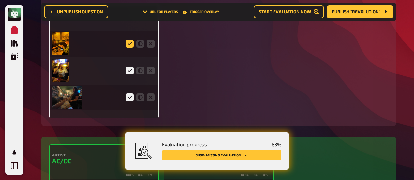
click at [131, 42] on icon at bounding box center [130, 44] width 8 height 8
click at [0, 0] on input "radio" at bounding box center [0, 0] width 0 height 0
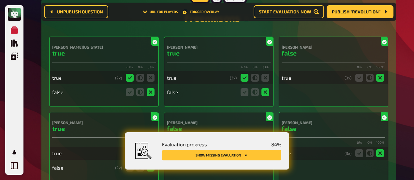
scroll to position [1677, 0]
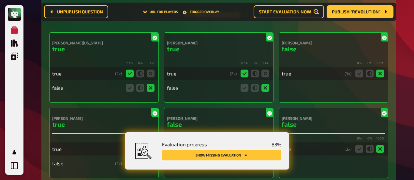
click at [227, 151] on button "Show missing evaluation" at bounding box center [221, 155] width 119 height 10
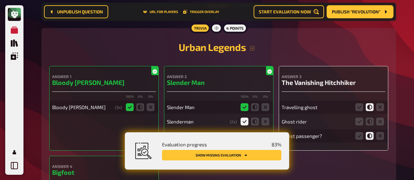
scroll to position [2033, 0]
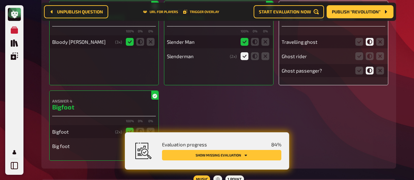
click at [244, 57] on icon at bounding box center [245, 56] width 8 height 8
click at [0, 0] on input "radio" at bounding box center [0, 0] width 0 height 0
click at [249, 57] on fieldset at bounding box center [255, 56] width 31 height 10
click at [247, 58] on icon at bounding box center [245, 56] width 8 height 8
click at [0, 0] on input "radio" at bounding box center [0, 0] width 0 height 0
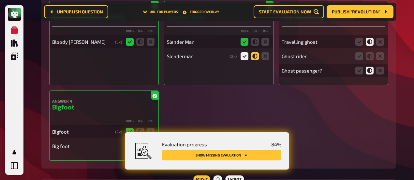
click at [254, 60] on icon at bounding box center [255, 56] width 8 height 8
click at [0, 0] on input "radio" at bounding box center [0, 0] width 0 height 0
click at [244, 46] on icon at bounding box center [245, 42] width 8 height 8
click at [0, 0] on input "radio" at bounding box center [0, 0] width 0 height 0
click at [245, 56] on icon at bounding box center [245, 56] width 8 height 8
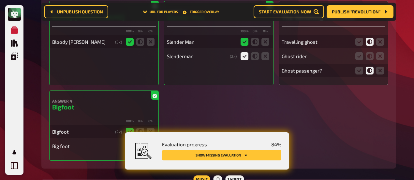
click at [0, 0] on input "radio" at bounding box center [0, 0] width 0 height 0
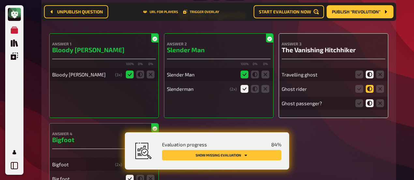
click at [373, 89] on icon at bounding box center [370, 89] width 8 height 8
click at [0, 0] on input "radio" at bounding box center [0, 0] width 0 height 0
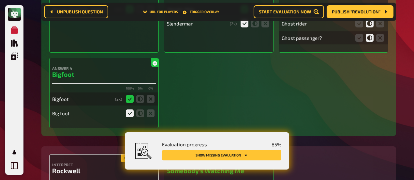
scroll to position [2164, 0]
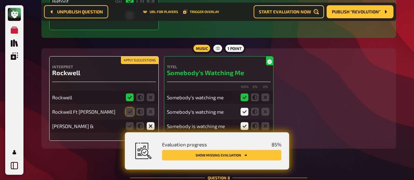
click at [214, 155] on button "Show missing evaluation" at bounding box center [221, 155] width 119 height 10
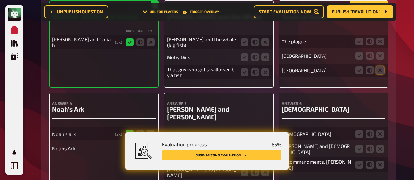
scroll to position [2369, 0]
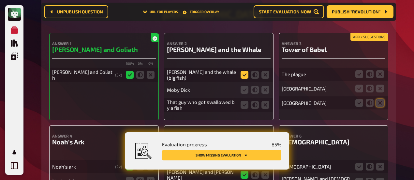
click at [246, 77] on icon at bounding box center [245, 75] width 8 height 8
click at [0, 0] on input "radio" at bounding box center [0, 0] width 0 height 0
click at [267, 88] on icon at bounding box center [266, 90] width 8 height 8
click at [0, 0] on input "radio" at bounding box center [0, 0] width 0 height 0
click at [266, 104] on icon at bounding box center [266, 105] width 8 height 8
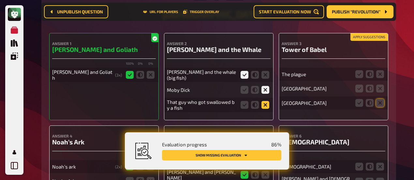
click at [0, 0] on input "radio" at bounding box center [0, 0] width 0 height 0
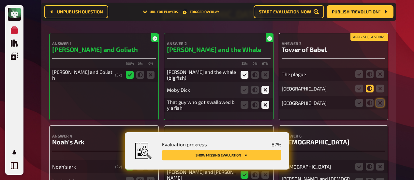
click at [370, 92] on icon at bounding box center [370, 89] width 8 height 8
click at [0, 0] on input "radio" at bounding box center [0, 0] width 0 height 0
click at [369, 103] on icon at bounding box center [370, 103] width 8 height 8
click at [0, 0] on input "radio" at bounding box center [0, 0] width 0 height 0
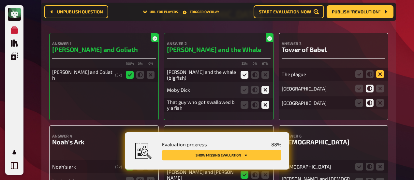
click at [379, 77] on icon at bounding box center [381, 74] width 8 height 8
click at [0, 0] on input "radio" at bounding box center [0, 0] width 0 height 0
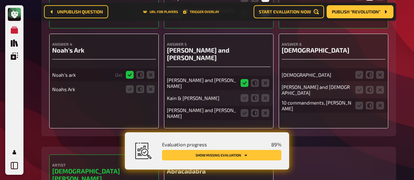
scroll to position [2467, 0]
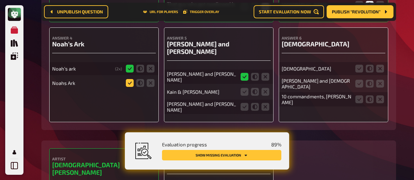
click at [132, 83] on icon at bounding box center [130, 83] width 8 height 8
click at [0, 0] on input "radio" at bounding box center [0, 0] width 0 height 0
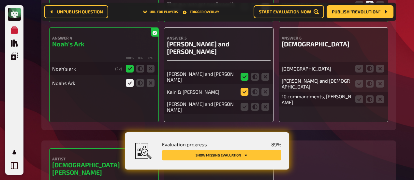
click at [248, 88] on icon at bounding box center [245, 92] width 8 height 8
click at [0, 0] on input "radio" at bounding box center [0, 0] width 0 height 0
click at [245, 103] on icon at bounding box center [245, 107] width 8 height 8
click at [0, 0] on input "radio" at bounding box center [0, 0] width 0 height 0
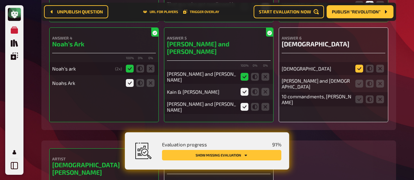
click at [360, 70] on icon at bounding box center [360, 69] width 8 height 8
click at [0, 0] on input "radio" at bounding box center [0, 0] width 0 height 0
click at [361, 81] on icon at bounding box center [360, 84] width 8 height 8
click at [0, 0] on input "radio" at bounding box center [0, 0] width 0 height 0
click at [363, 100] on icon at bounding box center [360, 99] width 8 height 8
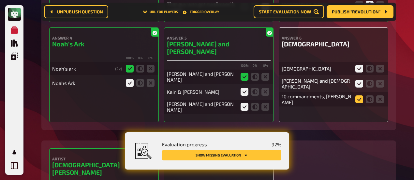
click at [0, 0] on input "radio" at bounding box center [0, 0] width 0 height 0
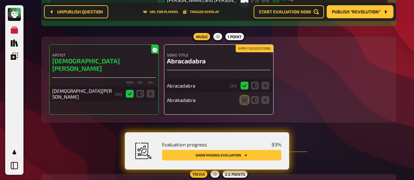
scroll to position [2564, 0]
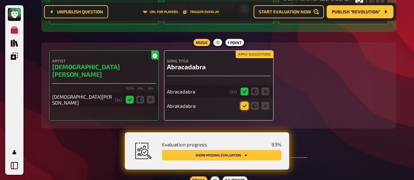
click at [244, 102] on icon at bounding box center [245, 106] width 8 height 8
click at [0, 0] on input "radio" at bounding box center [0, 0] width 0 height 0
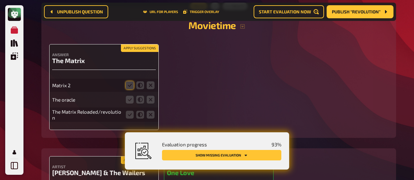
scroll to position [2760, 0]
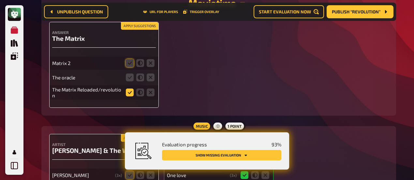
click at [132, 88] on icon at bounding box center [130, 92] width 8 height 8
click at [0, 0] on input "radio" at bounding box center [0, 0] width 0 height 0
click at [132, 59] on icon at bounding box center [130, 63] width 8 height 8
click at [0, 0] on input "radio" at bounding box center [0, 0] width 0 height 0
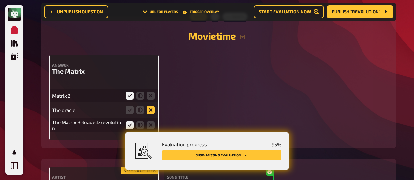
click at [150, 106] on icon at bounding box center [151, 110] width 8 height 8
click at [0, 0] on input "radio" at bounding box center [0, 0] width 0 height 0
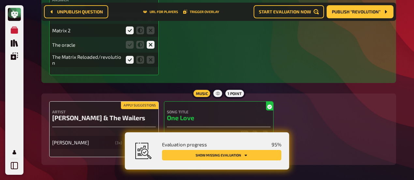
scroll to position [2811, 0]
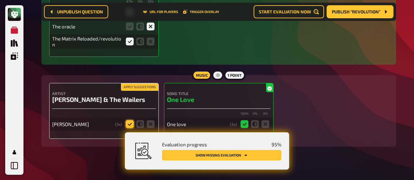
click at [128, 120] on icon at bounding box center [130, 124] width 8 height 8
click at [0, 0] on input "radio" at bounding box center [0, 0] width 0 height 0
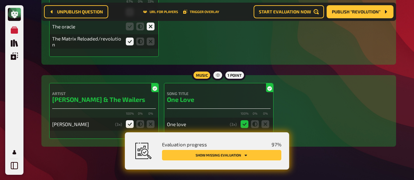
click at [241, 152] on button "Show missing evaluation" at bounding box center [221, 155] width 119 height 10
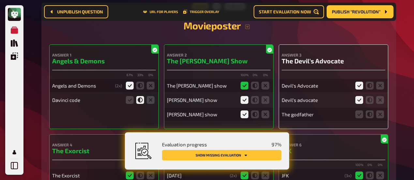
scroll to position [132, 0]
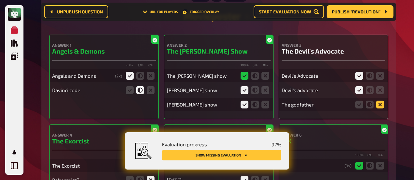
click at [382, 101] on icon at bounding box center [381, 105] width 8 height 8
click at [0, 0] on input "radio" at bounding box center [0, 0] width 0 height 0
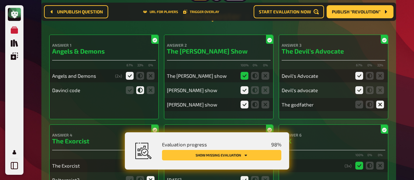
click at [222, 156] on button "Show missing evaluation" at bounding box center [221, 155] width 119 height 10
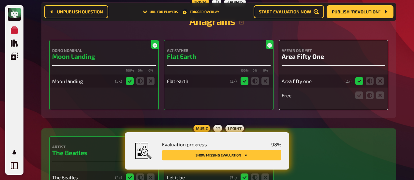
scroll to position [1089, 0]
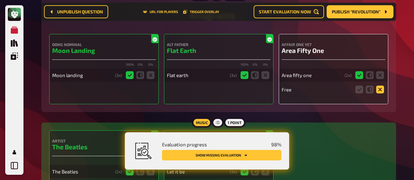
click at [378, 92] on icon at bounding box center [381, 90] width 8 height 8
click at [0, 0] on input "radio" at bounding box center [0, 0] width 0 height 0
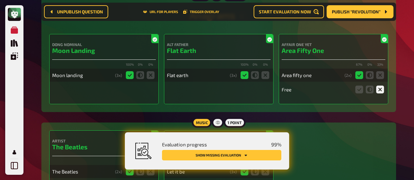
click at [210, 151] on button "Show missing evaluation" at bounding box center [221, 155] width 119 height 10
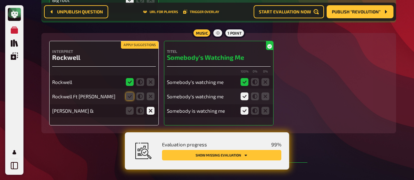
scroll to position [2184, 0]
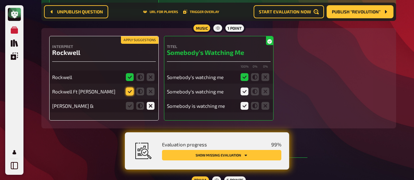
click at [131, 91] on icon at bounding box center [130, 91] width 8 height 8
click at [0, 0] on input "radio" at bounding box center [0, 0] width 0 height 0
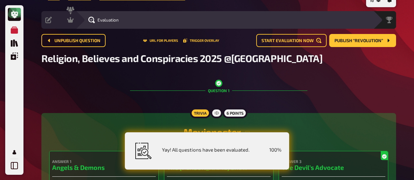
scroll to position [0, 0]
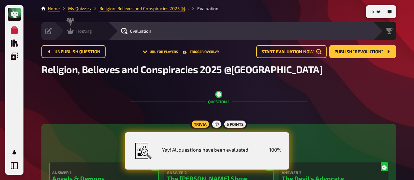
click at [70, 25] on div "Hosting undefined" at bounding box center [82, 31] width 54 height 18
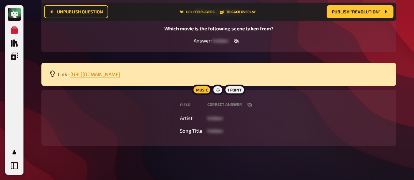
scroll to position [103, 0]
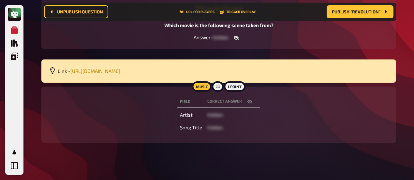
click at [132, 122] on div "Field correct answer Artist hidden Song Title hidden" at bounding box center [218, 114] width 339 height 40
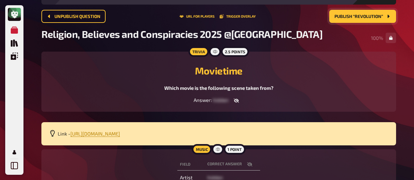
scroll to position [0, 0]
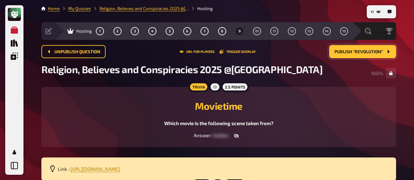
click at [374, 53] on span "Publish “Revolution”" at bounding box center [359, 52] width 49 height 5
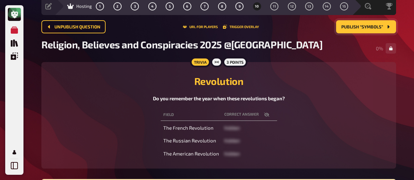
scroll to position [33, 0]
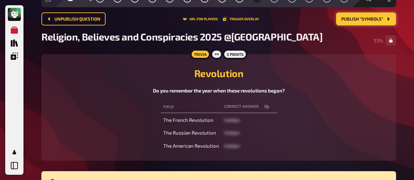
click at [266, 110] on th "correct answer" at bounding box center [249, 107] width 55 height 12
click at [266, 109] on icon "button" at bounding box center [266, 106] width 5 height 5
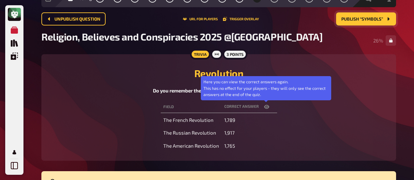
click at [266, 109] on icon "button" at bounding box center [266, 107] width 5 height 4
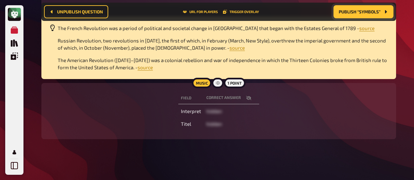
scroll to position [193, 0]
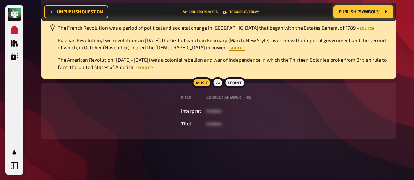
click at [248, 100] on button "button" at bounding box center [249, 97] width 16 height 7
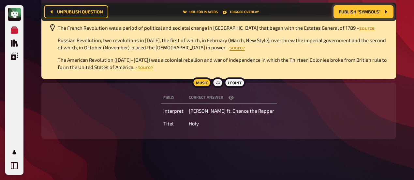
click at [248, 100] on th "correct answer" at bounding box center [231, 98] width 91 height 12
click at [234, 99] on icon "button" at bounding box center [231, 97] width 5 height 5
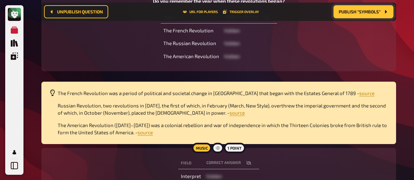
scroll to position [62, 0]
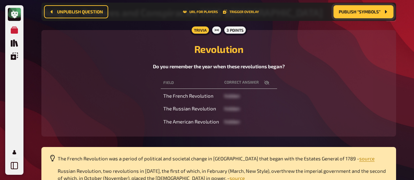
click at [266, 83] on icon "button" at bounding box center [266, 82] width 5 height 4
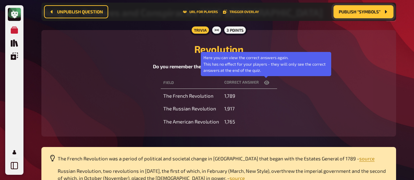
click at [266, 83] on icon "button" at bounding box center [266, 83] width 5 height 4
click at [266, 83] on icon "button" at bounding box center [266, 82] width 5 height 4
click at [266, 83] on icon "button" at bounding box center [266, 83] width 5 height 4
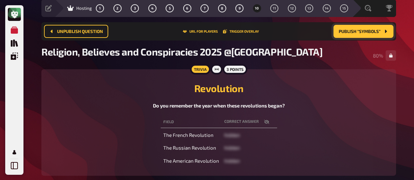
scroll to position [0, 0]
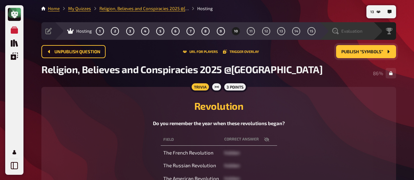
click at [362, 28] on span "Evaluation" at bounding box center [352, 30] width 21 height 5
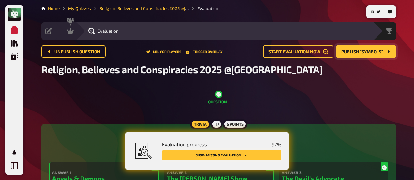
click at [201, 151] on button "Show missing evaluation" at bounding box center [221, 155] width 119 height 10
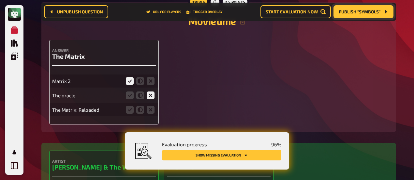
scroll to position [2752, 0]
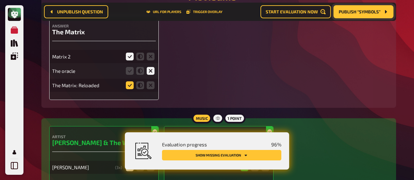
click at [128, 81] on icon at bounding box center [130, 85] width 8 height 8
click at [0, 0] on input "radio" at bounding box center [0, 0] width 0 height 0
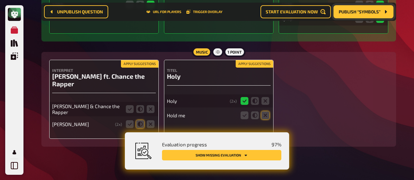
scroll to position [3083, 0]
click at [130, 105] on icon at bounding box center [130, 109] width 8 height 8
click at [0, 0] on input "radio" at bounding box center [0, 0] width 0 height 0
click at [141, 120] on icon at bounding box center [140, 124] width 8 height 8
click at [0, 0] on input "radio" at bounding box center [0, 0] width 0 height 0
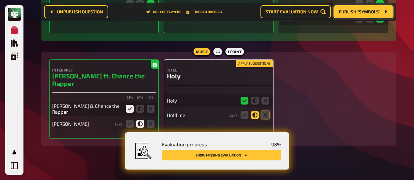
click at [259, 110] on fieldset at bounding box center [255, 115] width 31 height 10
click at [256, 111] on icon at bounding box center [255, 115] width 8 height 8
click at [0, 0] on input "radio" at bounding box center [0, 0] width 0 height 0
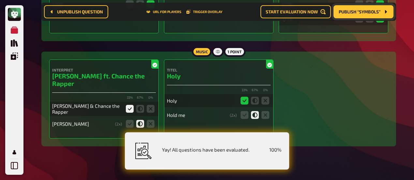
click at [246, 145] on div "Yay! All questions have been evaluated. 100 %" at bounding box center [217, 151] width 127 height 22
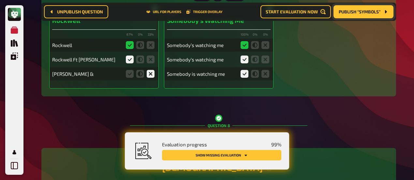
scroll to position [2104, 0]
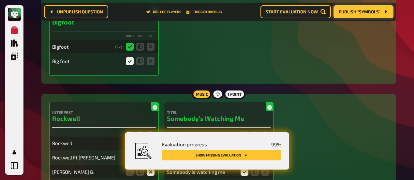
click at [240, 156] on button "Show missing evaluation" at bounding box center [221, 155] width 119 height 10
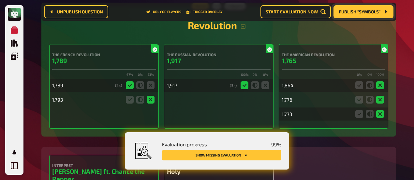
scroll to position [2985, 0]
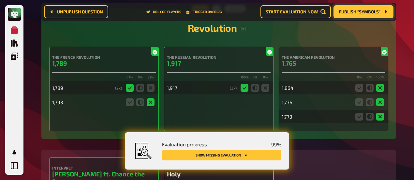
click at [192, 153] on button "Show missing evaluation" at bounding box center [221, 155] width 119 height 10
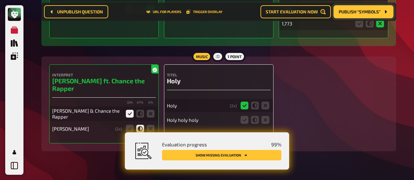
scroll to position [3083, 0]
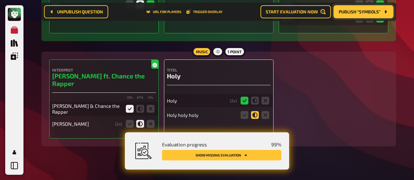
click at [256, 111] on icon at bounding box center [255, 115] width 8 height 8
click at [0, 0] on input "radio" at bounding box center [0, 0] width 0 height 0
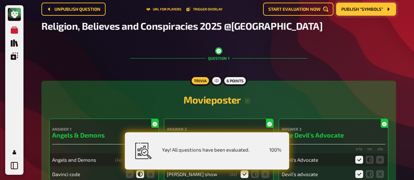
scroll to position [0, 0]
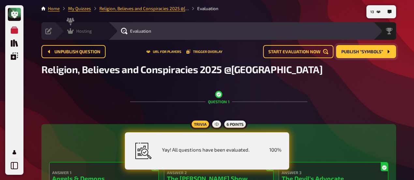
click at [79, 32] on span "Hosting" at bounding box center [84, 30] width 16 height 5
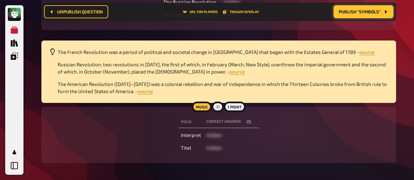
scroll to position [193, 0]
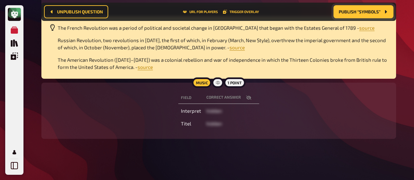
click at [250, 99] on icon "button" at bounding box center [248, 97] width 5 height 4
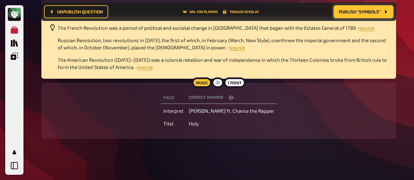
click at [48, 105] on div "Music 1 point Field correct answer Interpret [PERSON_NAME] ft. Chance the Rappe…" at bounding box center [218, 111] width 355 height 56
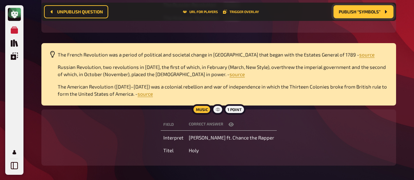
scroll to position [95, 0]
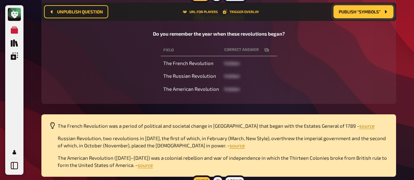
click at [265, 51] on icon "button" at bounding box center [266, 49] width 5 height 5
drag, startPoint x: 258, startPoint y: 53, endPoint x: 398, endPoint y: 41, distance: 140.9
click at [399, 41] on div "12 Home My Quizzes Religion, Believes and Conspiracies 2025 @[GEOGRAPHIC_DATA] …" at bounding box center [219, 91] width 366 height 373
click at [377, 15] on button "Publish “Symbols”" at bounding box center [364, 11] width 60 height 13
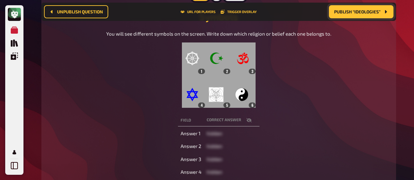
drag, startPoint x: 377, startPoint y: 15, endPoint x: 376, endPoint y: 18, distance: 3.3
drag, startPoint x: 376, startPoint y: 18, endPoint x: 394, endPoint y: 77, distance: 62.0
click at [394, 77] on div "Trivia 6 points Symbols You will see different symbols on the screen. Write dow…" at bounding box center [218, 104] width 355 height 215
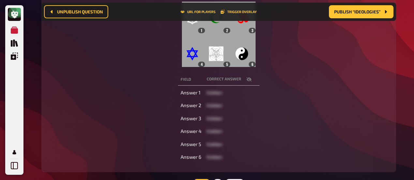
scroll to position [127, 0]
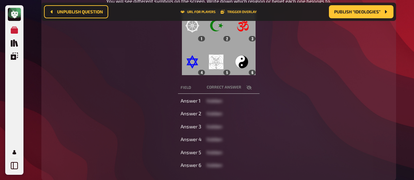
click at [249, 89] on icon "button" at bounding box center [249, 87] width 5 height 5
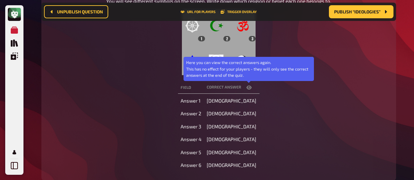
click at [249, 88] on icon "button" at bounding box center [249, 87] width 5 height 5
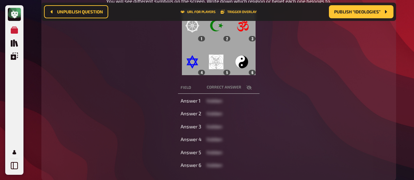
click at [314, 107] on div "Field correct answer Answer 1 hidden Answer 2 hidden Answer 3 hidden Answer 4 h…" at bounding box center [218, 126] width 339 height 92
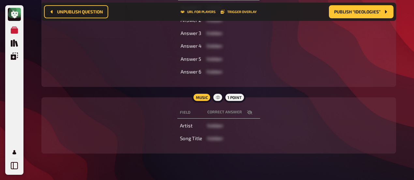
scroll to position [225, 0]
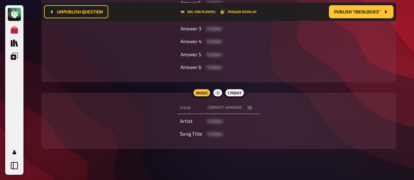
click at [254, 105] on button "button" at bounding box center [250, 107] width 16 height 7
drag, startPoint x: 255, startPoint y: 105, endPoint x: 264, endPoint y: 115, distance: 13.2
click at [256, 105] on button "button" at bounding box center [250, 107] width 16 height 7
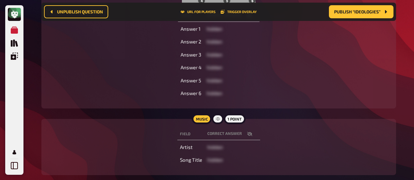
scroll to position [160, 0]
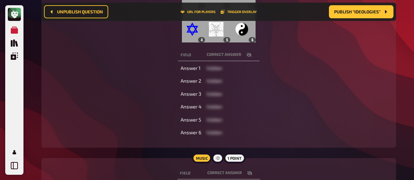
click at [252, 51] on th "correct answer" at bounding box center [231, 55] width 55 height 12
click at [251, 54] on icon "button" at bounding box center [249, 54] width 5 height 5
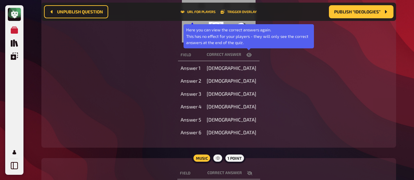
click at [251, 54] on icon "button" at bounding box center [249, 55] width 5 height 4
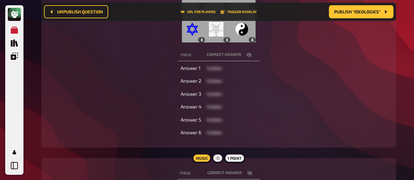
click at [248, 57] on button "button" at bounding box center [249, 55] width 16 height 7
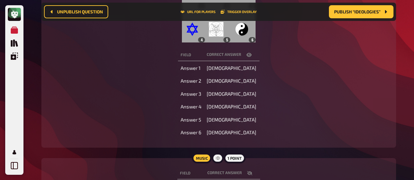
click at [248, 57] on button "button" at bounding box center [249, 55] width 16 height 7
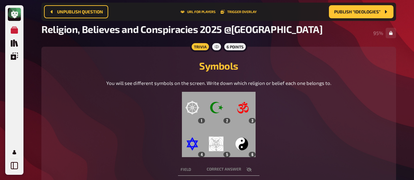
scroll to position [0, 0]
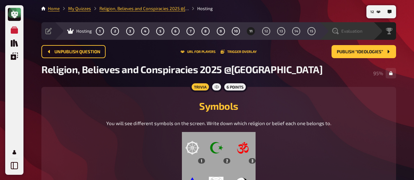
click at [364, 28] on div "Evaluation" at bounding box center [351, 31] width 45 height 7
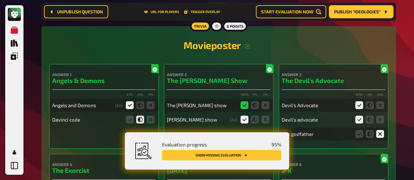
click at [241, 154] on button "Show missing evaluation" at bounding box center [221, 155] width 119 height 10
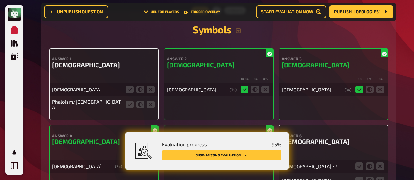
scroll to position [3276, 0]
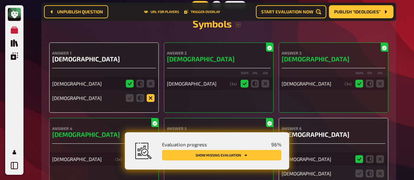
click at [151, 94] on icon at bounding box center [151, 98] width 8 height 8
click at [0, 0] on input "radio" at bounding box center [0, 0] width 0 height 0
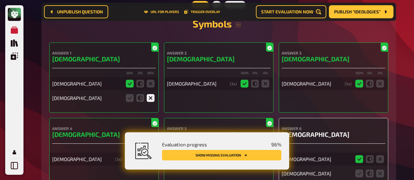
scroll to position [3341, 0]
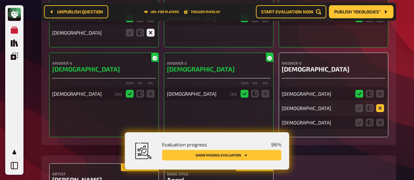
click at [381, 104] on icon at bounding box center [381, 108] width 8 height 8
click at [0, 0] on input "radio" at bounding box center [0, 0] width 0 height 0
click at [380, 118] on icon at bounding box center [381, 122] width 8 height 8
click at [0, 0] on input "radio" at bounding box center [0, 0] width 0 height 0
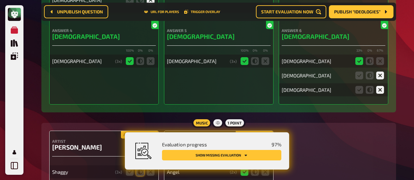
scroll to position [3436, 0]
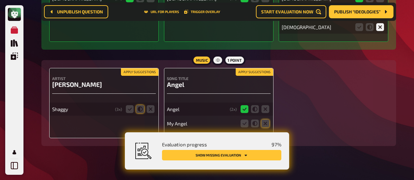
drag, startPoint x: 131, startPoint y: 101, endPoint x: 145, endPoint y: 103, distance: 13.8
click at [134, 104] on fieldset at bounding box center [140, 109] width 31 height 10
click at [131, 105] on icon at bounding box center [130, 109] width 8 height 8
click at [0, 0] on input "radio" at bounding box center [0, 0] width 0 height 0
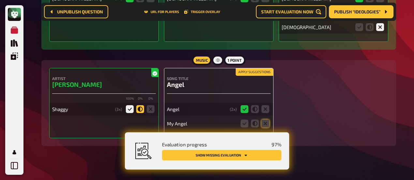
click at [141, 105] on icon at bounding box center [140, 109] width 8 height 8
click at [0, 0] on input "radio" at bounding box center [0, 0] width 0 height 0
click at [129, 105] on icon at bounding box center [130, 109] width 8 height 8
click at [0, 0] on input "radio" at bounding box center [0, 0] width 0 height 0
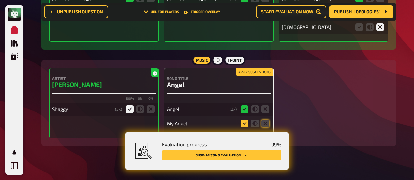
click at [245, 119] on icon at bounding box center [245, 123] width 8 height 8
click at [0, 0] on input "radio" at bounding box center [0, 0] width 0 height 0
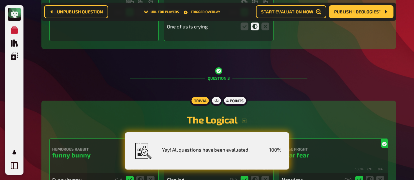
scroll to position [0, 0]
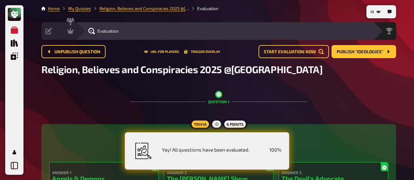
click at [78, 38] on div "Evaluation" at bounding box center [225, 31] width 298 height 18
click at [70, 30] on icon at bounding box center [70, 31] width 7 height 7
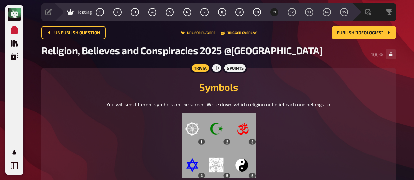
scroll to position [33, 0]
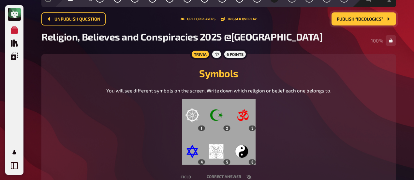
click at [376, 23] on button "Publish “Ideologies”" at bounding box center [364, 18] width 65 height 13
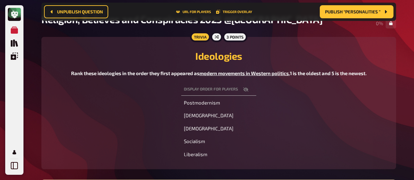
scroll to position [70, 0]
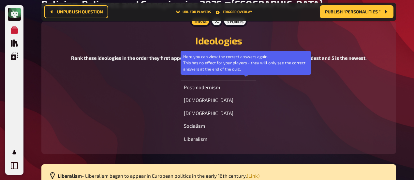
click at [245, 77] on icon "button" at bounding box center [245, 73] width 5 height 5
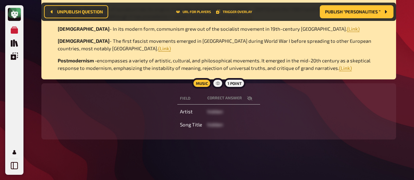
scroll to position [258, 0]
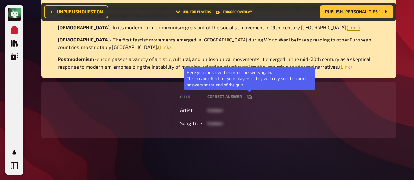
click at [252, 99] on icon "button" at bounding box center [249, 97] width 5 height 4
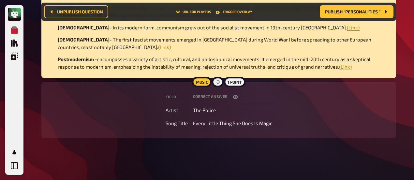
click at [252, 99] on th "correct answer" at bounding box center [233, 97] width 85 height 12
click at [236, 100] on button "button" at bounding box center [236, 97] width 16 height 7
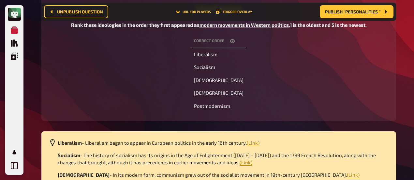
scroll to position [95, 0]
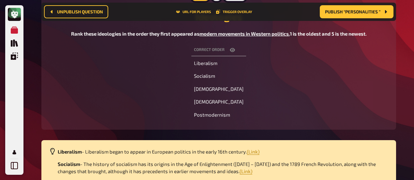
click at [114, 92] on div "Correct order Liberalism Socialism Communism Fascism Postmodernism" at bounding box center [218, 82] width 339 height 79
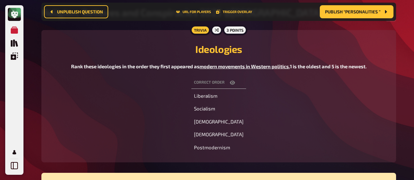
scroll to position [0, 0]
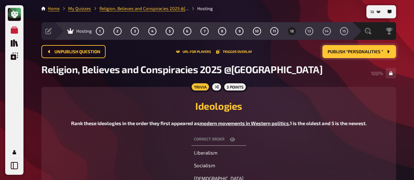
click at [337, 52] on span "Publish “Personalities ”" at bounding box center [355, 52] width 55 height 5
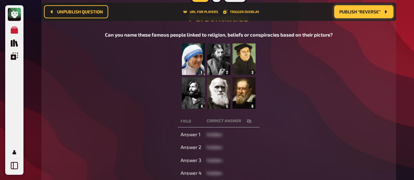
scroll to position [103, 0]
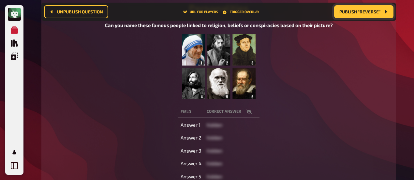
click at [248, 112] on icon "button" at bounding box center [249, 111] width 5 height 4
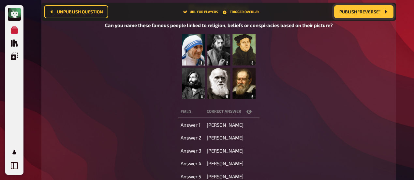
click at [249, 112] on icon "button" at bounding box center [249, 112] width 5 height 4
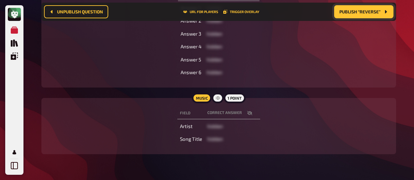
scroll to position [234, 0]
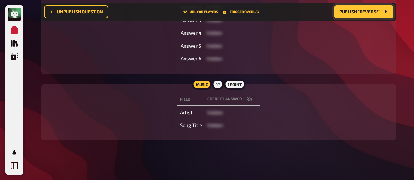
click at [248, 98] on icon "button" at bounding box center [249, 99] width 5 height 4
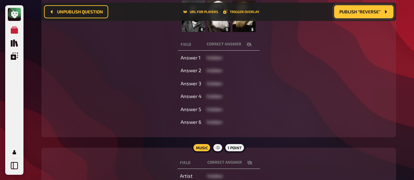
scroll to position [168, 0]
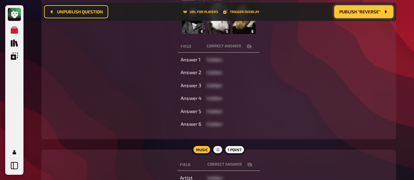
click at [247, 46] on icon "button" at bounding box center [249, 46] width 5 height 4
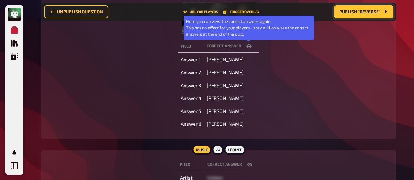
click at [247, 46] on icon "button" at bounding box center [249, 46] width 5 height 4
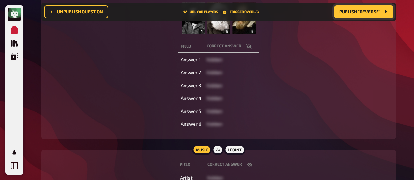
click at [250, 45] on icon "button" at bounding box center [249, 46] width 5 height 4
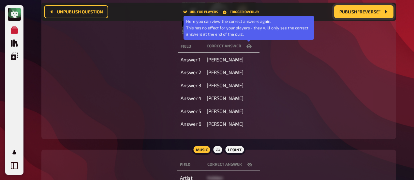
click at [251, 45] on icon "button" at bounding box center [249, 46] width 5 height 5
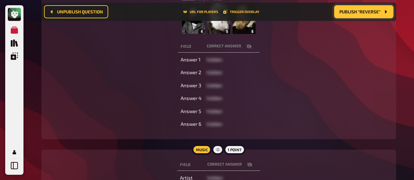
click at [105, 65] on div "Field correct answer Answer 1 hidden Answer 2 hidden Answer 3 hidden Answer 4 h…" at bounding box center [218, 85] width 339 height 92
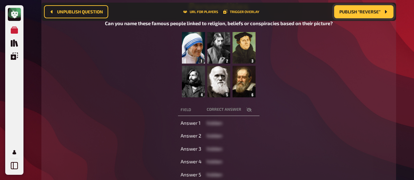
scroll to position [103, 0]
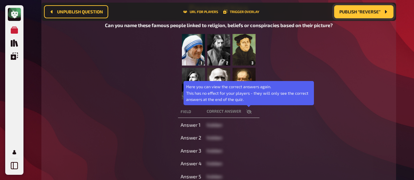
click at [249, 113] on icon "button" at bounding box center [249, 111] width 5 height 5
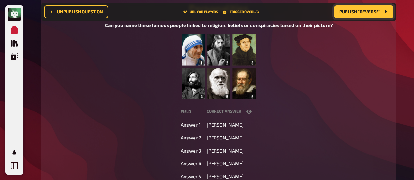
click at [93, 95] on div "Can you name these famous people linked to religion, beliefs or conspiracies ba…" at bounding box center [218, 61] width 339 height 78
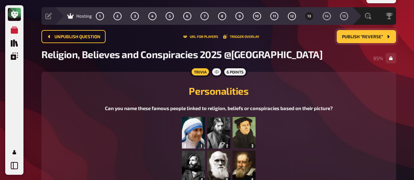
scroll to position [5, 0]
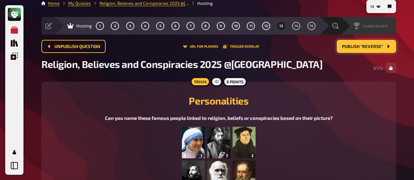
click at [384, 23] on span "Leaderboard" at bounding box center [375, 25] width 25 height 5
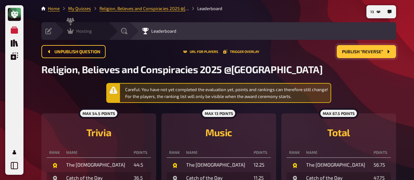
click at [72, 32] on icon at bounding box center [70, 31] width 7 height 6
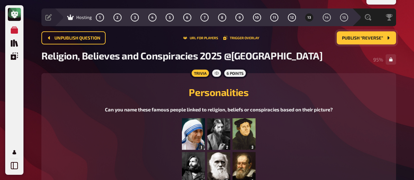
scroll to position [5, 0]
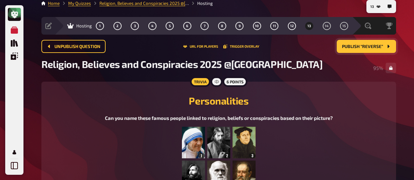
click at [377, 48] on span "Publish “Reverse”" at bounding box center [362, 46] width 41 height 5
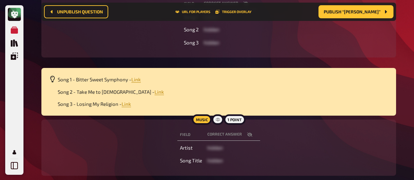
scroll to position [108, 0]
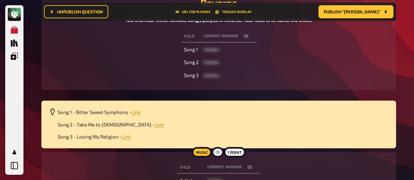
click at [248, 36] on icon "button" at bounding box center [245, 36] width 5 height 4
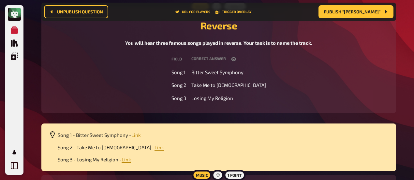
scroll to position [76, 0]
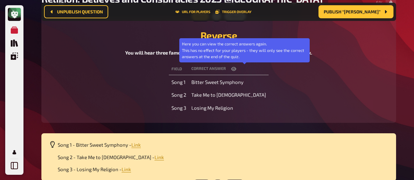
click at [237, 68] on icon "button" at bounding box center [233, 68] width 5 height 5
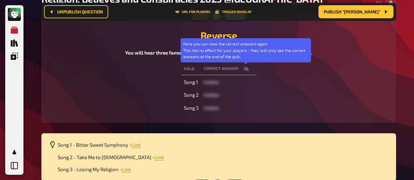
click at [245, 69] on icon "button" at bounding box center [246, 68] width 5 height 5
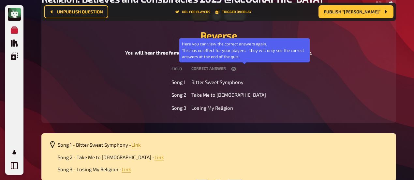
click at [237, 69] on icon "button" at bounding box center [233, 69] width 5 height 4
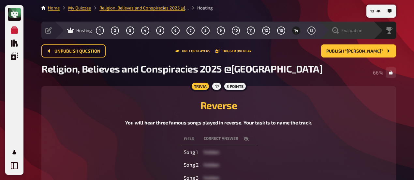
scroll to position [0, 0]
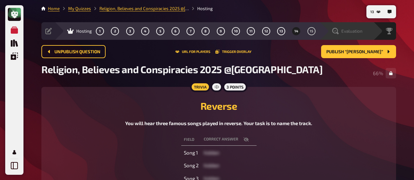
click at [338, 29] on icon at bounding box center [336, 31] width 7 height 7
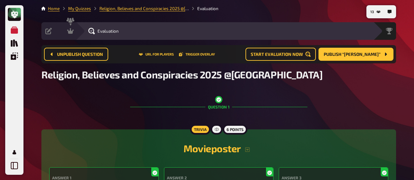
scroll to position [462, 0]
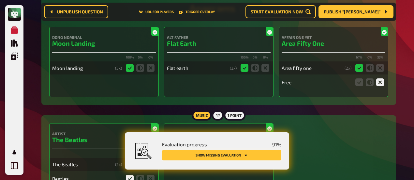
click at [236, 156] on button "Show missing evaluation" at bounding box center [221, 155] width 119 height 10
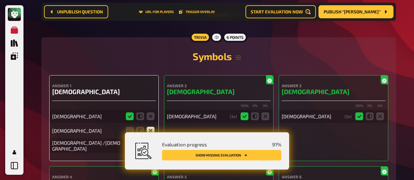
scroll to position [3276, 0]
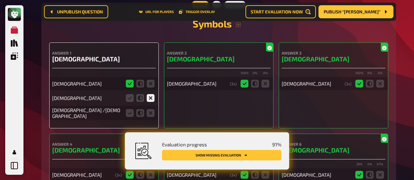
click at [150, 94] on icon at bounding box center [151, 98] width 8 height 8
click at [0, 0] on input "radio" at bounding box center [0, 0] width 0 height 0
click at [140, 109] on icon at bounding box center [140, 113] width 8 height 8
click at [0, 0] on input "radio" at bounding box center [0, 0] width 0 height 0
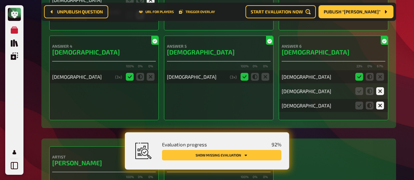
scroll to position [3472, 0]
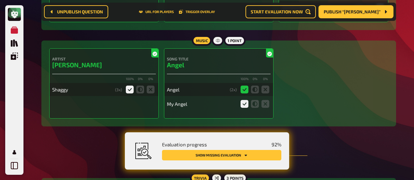
click at [246, 100] on icon at bounding box center [245, 104] width 8 height 8
click at [0, 0] on input "radio" at bounding box center [0, 0] width 0 height 0
click at [247, 100] on icon at bounding box center [245, 104] width 8 height 8
click at [0, 0] on input "radio" at bounding box center [0, 0] width 0 height 0
click at [253, 100] on icon at bounding box center [255, 104] width 8 height 8
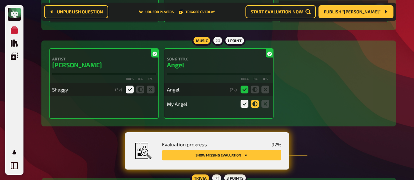
click at [0, 0] on input "radio" at bounding box center [0, 0] width 0 height 0
click at [246, 100] on icon at bounding box center [245, 104] width 8 height 8
click at [0, 0] on input "radio" at bounding box center [0, 0] width 0 height 0
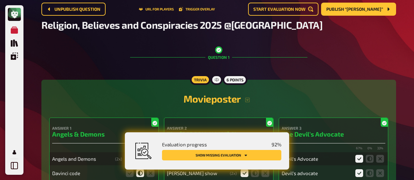
scroll to position [0, 0]
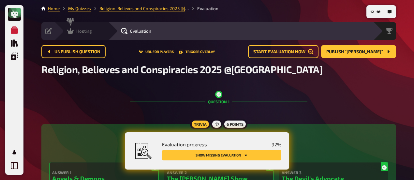
click at [71, 32] on icon at bounding box center [70, 31] width 7 height 6
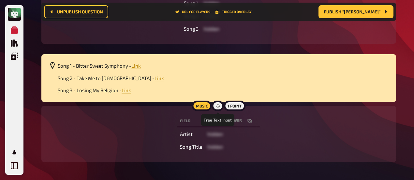
scroll to position [168, 0]
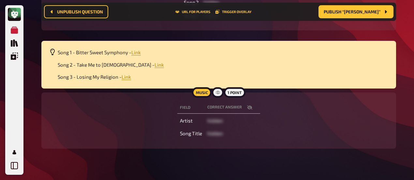
click at [251, 107] on icon "button" at bounding box center [249, 107] width 5 height 4
drag, startPoint x: 73, startPoint y: 124, endPoint x: 94, endPoint y: 101, distance: 31.0
click at [73, 124] on div "Field correct answer Artist Imagine Dragons Song Title Believer" at bounding box center [218, 120] width 339 height 40
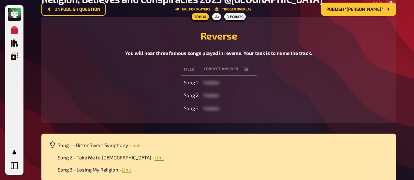
scroll to position [0, 0]
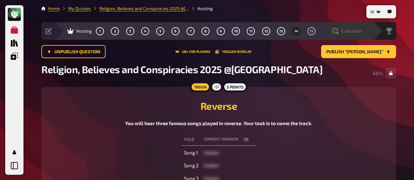
click at [363, 32] on span "Evaluation" at bounding box center [352, 30] width 21 height 5
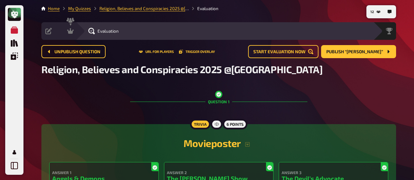
scroll to position [131, 0]
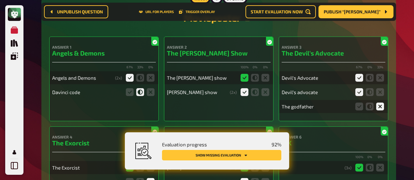
click at [230, 154] on button "Show missing evaluation" at bounding box center [221, 155] width 119 height 10
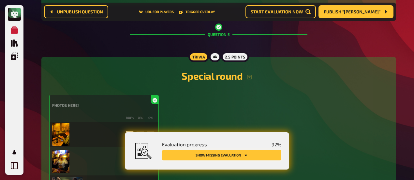
click at [262, 155] on button "Show missing evaluation" at bounding box center [221, 155] width 119 height 10
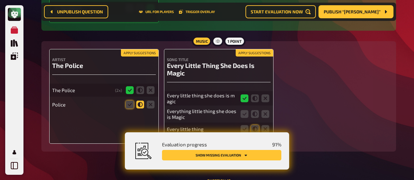
scroll to position [3792, 0]
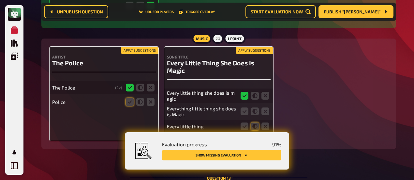
click at [133, 98] on icon at bounding box center [130, 102] width 8 height 8
click at [0, 0] on input "radio" at bounding box center [0, 0] width 0 height 0
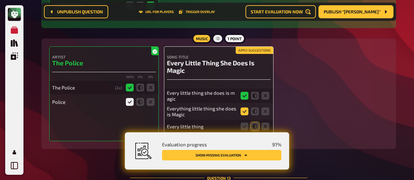
click at [246, 107] on icon at bounding box center [245, 111] width 8 height 8
click at [0, 0] on input "radio" at bounding box center [0, 0] width 0 height 0
click at [257, 122] on icon at bounding box center [255, 126] width 8 height 8
click at [0, 0] on input "radio" at bounding box center [0, 0] width 0 height 0
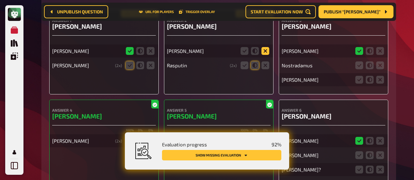
scroll to position [3955, 0]
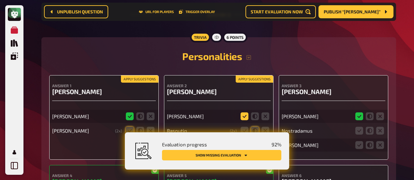
click at [244, 112] on icon at bounding box center [245, 116] width 8 height 8
click at [0, 0] on input "radio" at bounding box center [0, 0] width 0 height 0
click at [245, 127] on icon at bounding box center [245, 131] width 8 height 8
click at [0, 0] on input "radio" at bounding box center [0, 0] width 0 height 0
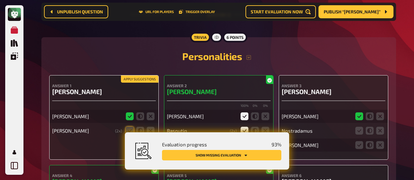
scroll to position [3988, 0]
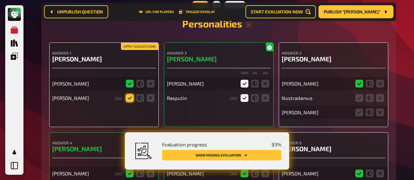
click at [129, 94] on icon at bounding box center [130, 98] width 8 height 8
click at [0, 0] on input "radio" at bounding box center [0, 0] width 0 height 0
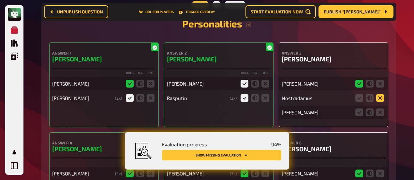
click at [384, 94] on icon at bounding box center [381, 98] width 8 height 8
click at [0, 0] on input "radio" at bounding box center [0, 0] width 0 height 0
click at [382, 108] on icon at bounding box center [381, 112] width 8 height 8
click at [0, 0] on input "radio" at bounding box center [0, 0] width 0 height 0
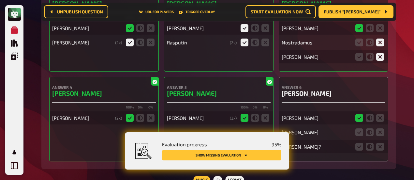
scroll to position [4053, 0]
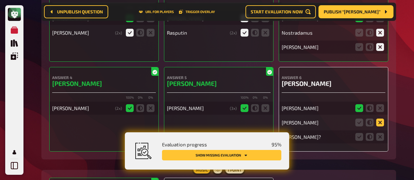
click at [383, 118] on icon at bounding box center [381, 122] width 8 height 8
click at [0, 0] on input "radio" at bounding box center [0, 0] width 0 height 0
click at [383, 133] on icon at bounding box center [381, 137] width 8 height 8
click at [0, 0] on input "radio" at bounding box center [0, 0] width 0 height 0
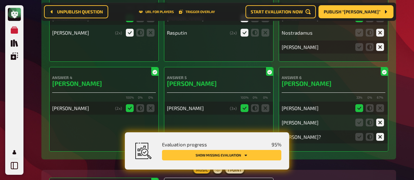
scroll to position [4119, 0]
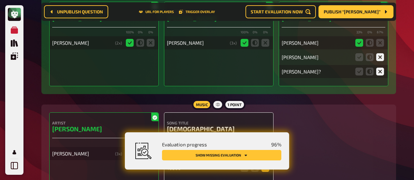
click at [267, 164] on icon at bounding box center [266, 168] width 8 height 8
click at [0, 0] on input "radio" at bounding box center [0, 0] width 0 height 0
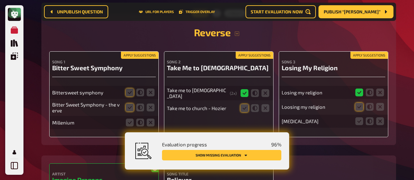
scroll to position [4380, 0]
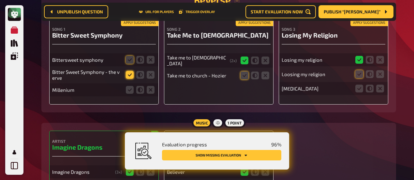
click at [131, 56] on icon at bounding box center [130, 60] width 8 height 8
click at [0, 0] on input "radio" at bounding box center [0, 0] width 0 height 0
click at [129, 71] on icon at bounding box center [130, 75] width 8 height 8
click at [0, 0] on input "radio" at bounding box center [0, 0] width 0 height 0
click at [153, 86] on icon at bounding box center [151, 90] width 8 height 8
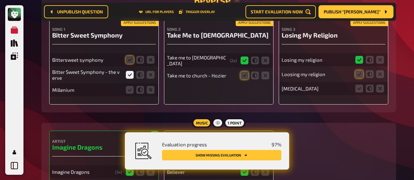
click at [0, 0] on input "radio" at bounding box center [0, 0] width 0 height 0
click at [244, 71] on icon at bounding box center [245, 75] width 8 height 8
click at [0, 0] on input "radio" at bounding box center [0, 0] width 0 height 0
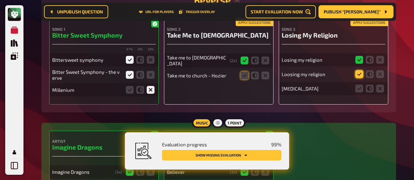
click at [357, 70] on icon at bounding box center [360, 74] width 8 height 8
click at [0, 0] on input "radio" at bounding box center [0, 0] width 0 height 0
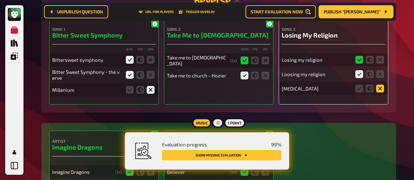
click at [381, 85] on icon at bounding box center [381, 89] width 8 height 8
click at [0, 0] on input "radio" at bounding box center [0, 0] width 0 height 0
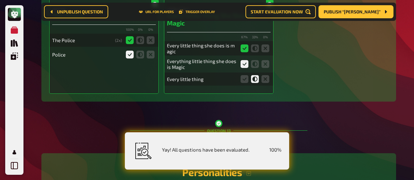
scroll to position [3448, 0]
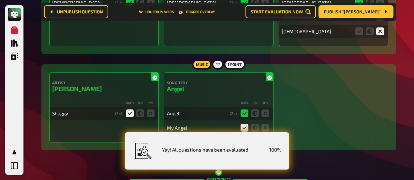
drag, startPoint x: 414, startPoint y: 139, endPoint x: 418, endPoint y: 120, distance: 19.2
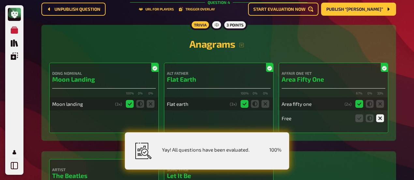
scroll to position [0, 0]
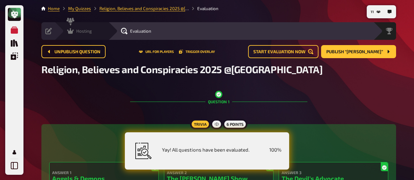
click at [70, 33] on icon at bounding box center [70, 31] width 7 height 6
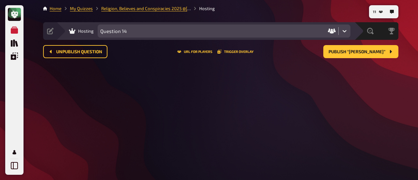
click at [71, 33] on icon at bounding box center [72, 31] width 7 height 6
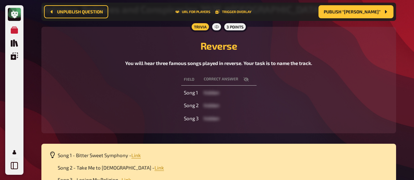
scroll to position [70, 0]
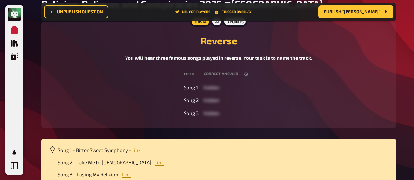
click at [245, 71] on icon "button" at bounding box center [246, 73] width 5 height 5
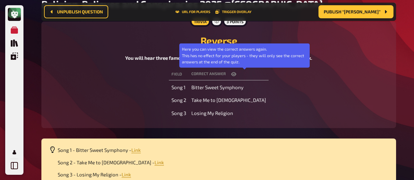
click at [237, 71] on icon "button" at bounding box center [233, 73] width 5 height 5
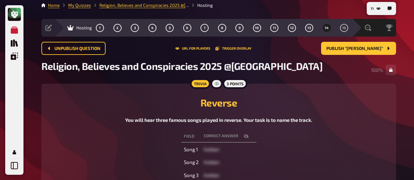
scroll to position [0, 0]
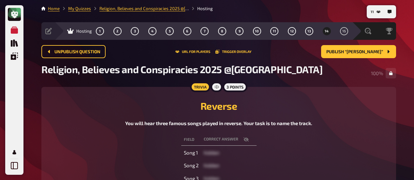
click at [319, 75] on div "Religion, Believes and Conspiracies 2025 @[GEOGRAPHIC_DATA] 100 %" at bounding box center [218, 73] width 355 height 20
drag, startPoint x: 134, startPoint y: 83, endPoint x: 174, endPoint y: 54, distance: 49.7
click at [134, 83] on main "Home My Quizzes Religion, Believes and Conspiracies 2025 @[GEOGRAPHIC_DATA] Hos…" at bounding box center [218, 163] width 355 height 317
click at [355, 54] on span "Publish “[PERSON_NAME]”" at bounding box center [355, 52] width 57 height 5
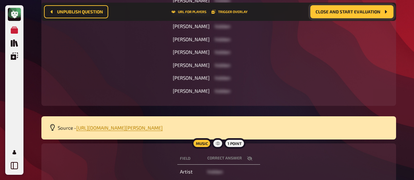
scroll to position [201, 0]
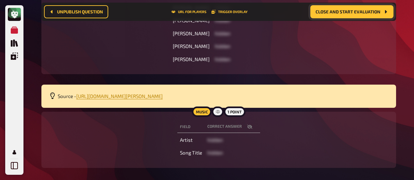
click at [250, 126] on icon "button" at bounding box center [249, 126] width 5 height 4
click at [97, 42] on div "Field correct answer [PERSON_NAME] hidden [PERSON_NAME] hidden [PERSON_NAME] hi…" at bounding box center [218, 7] width 339 height 118
drag, startPoint x: 87, startPoint y: 62, endPoint x: 174, endPoint y: 31, distance: 92.0
click at [87, 62] on div "Field correct answer [PERSON_NAME] hidden [PERSON_NAME] hidden [PERSON_NAME] hi…" at bounding box center [218, 7] width 339 height 118
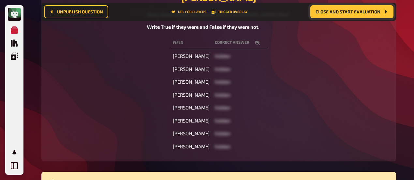
scroll to position [103, 0]
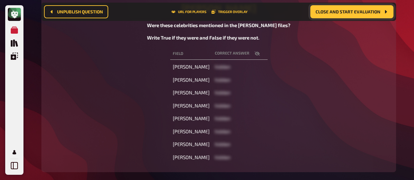
click at [260, 54] on icon "button" at bounding box center [257, 54] width 5 height 4
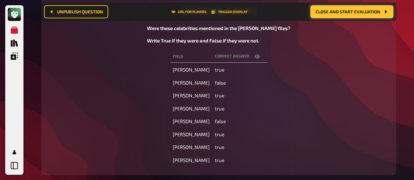
scroll to position [0, 0]
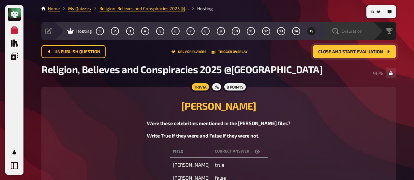
click at [340, 34] on div "Evaluation" at bounding box center [348, 31] width 30 height 7
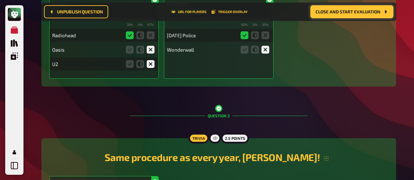
scroll to position [1860, 0]
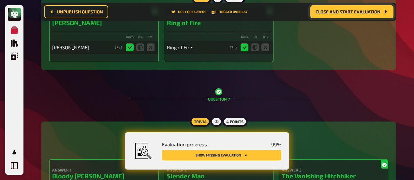
click at [232, 157] on button "Show missing evaluation" at bounding box center [221, 155] width 119 height 10
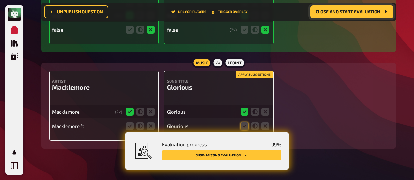
scroll to position [4842, 0]
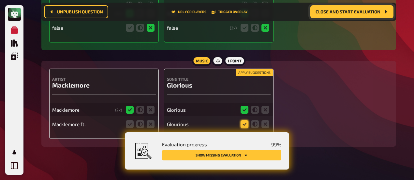
click at [243, 120] on icon at bounding box center [245, 124] width 8 height 8
click at [0, 0] on input "radio" at bounding box center [0, 0] width 0 height 0
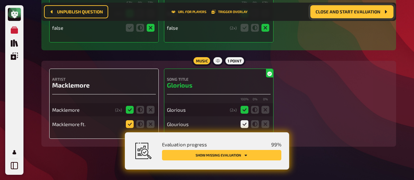
click at [132, 120] on icon at bounding box center [130, 124] width 8 height 8
click at [0, 0] on input "radio" at bounding box center [0, 0] width 0 height 0
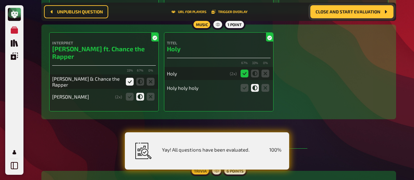
scroll to position [1937, 0]
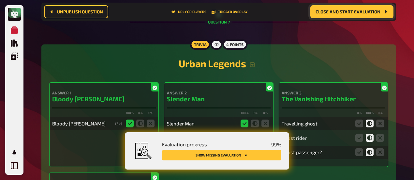
drag, startPoint x: 117, startPoint y: 36, endPoint x: 144, endPoint y: 44, distance: 28.1
drag, startPoint x: 95, startPoint y: 37, endPoint x: 163, endPoint y: 43, distance: 68.5
click at [230, 154] on button "Show missing evaluation" at bounding box center [221, 155] width 119 height 10
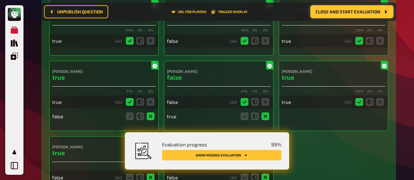
scroll to position [4813, 0]
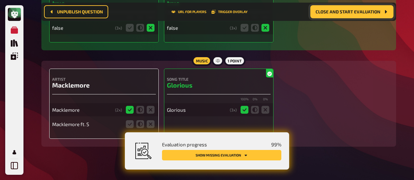
click at [128, 120] on icon at bounding box center [130, 124] width 8 height 8
click at [0, 0] on input "radio" at bounding box center [0, 0] width 0 height 0
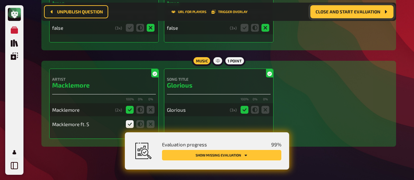
click at [228, 155] on button "Show missing evaluation" at bounding box center [221, 155] width 119 height 10
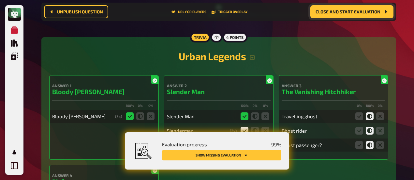
scroll to position [1042, 0]
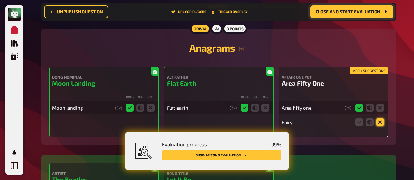
click at [377, 124] on icon at bounding box center [381, 122] width 8 height 8
click at [0, 0] on input "radio" at bounding box center [0, 0] width 0 height 0
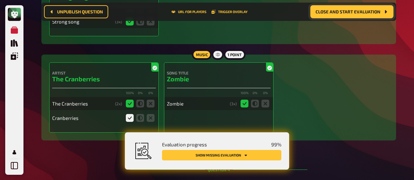
scroll to position [716, 0]
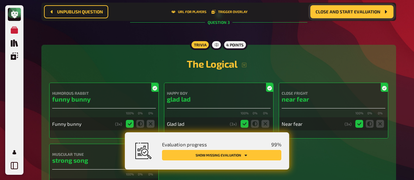
click at [240, 153] on button "Show missing evaluation" at bounding box center [221, 155] width 119 height 10
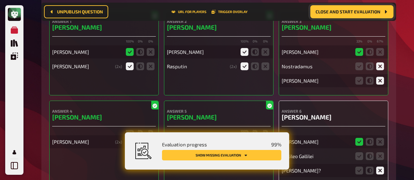
scroll to position [4085, 0]
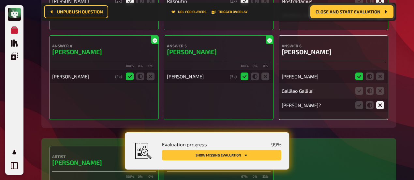
click at [354, 84] on div "Gallileo Gallilei" at bounding box center [334, 90] width 104 height 13
click at [360, 87] on icon at bounding box center [360, 91] width 8 height 8
click at [0, 0] on input "radio" at bounding box center [0, 0] width 0 height 0
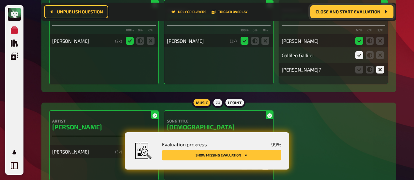
scroll to position [4183, 0]
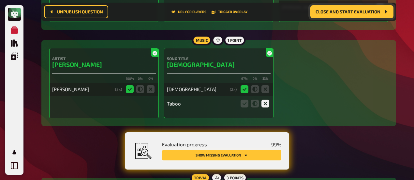
click at [225, 156] on button "Show missing evaluation" at bounding box center [221, 155] width 119 height 10
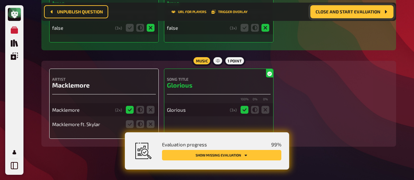
drag, startPoint x: 69, startPoint y: 146, endPoint x: 153, endPoint y: 142, distance: 85.0
click at [132, 120] on icon at bounding box center [130, 124] width 8 height 8
click at [0, 0] on input "radio" at bounding box center [0, 0] width 0 height 0
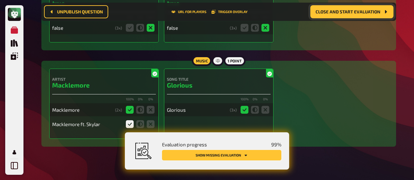
click at [231, 157] on button "Show missing evaluation" at bounding box center [221, 155] width 119 height 10
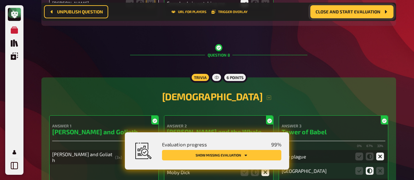
scroll to position [2170, 0]
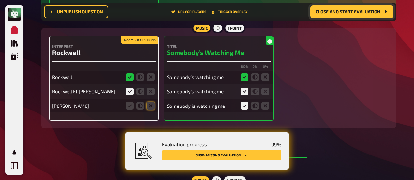
click at [146, 106] on fieldset at bounding box center [140, 106] width 31 height 10
click at [143, 108] on icon at bounding box center [140, 106] width 8 height 8
click at [0, 0] on input "radio" at bounding box center [0, 0] width 0 height 0
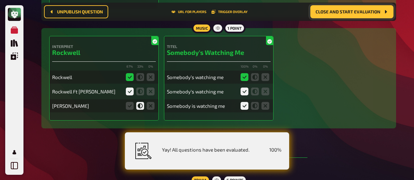
drag, startPoint x: 79, startPoint y: 143, endPoint x: 97, endPoint y: 122, distance: 27.6
click at [141, 95] on icon at bounding box center [140, 91] width 8 height 8
click at [0, 0] on input "radio" at bounding box center [0, 0] width 0 height 0
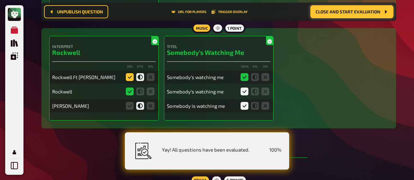
click at [132, 80] on icon at bounding box center [130, 77] width 8 height 8
click at [0, 0] on input "radio" at bounding box center [0, 0] width 0 height 0
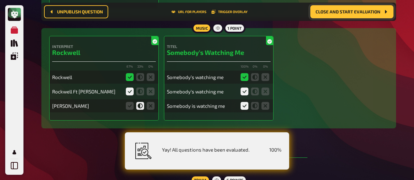
click at [149, 106] on icon at bounding box center [151, 106] width 8 height 8
click at [0, 0] on input "radio" at bounding box center [0, 0] width 0 height 0
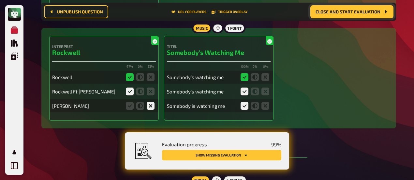
click at [235, 154] on button "Show missing evaluation" at bounding box center [221, 155] width 119 height 10
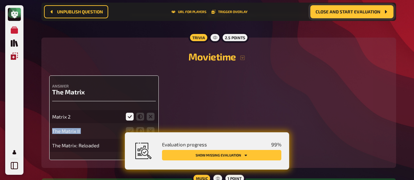
scroll to position [2725, 0]
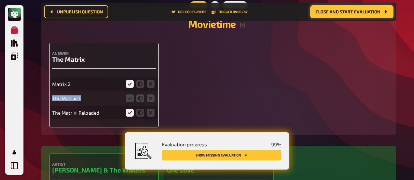
click at [129, 94] on icon at bounding box center [130, 98] width 8 height 8
click at [0, 0] on input "radio" at bounding box center [0, 0] width 0 height 0
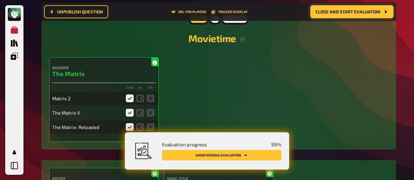
scroll to position [2739, 0]
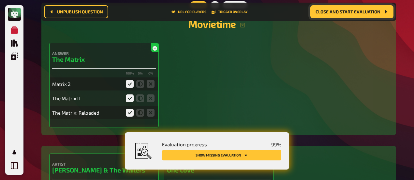
click at [235, 157] on button "Show missing evaluation" at bounding box center [221, 155] width 119 height 10
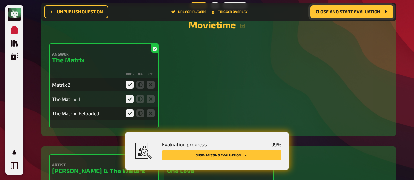
scroll to position [100, 0]
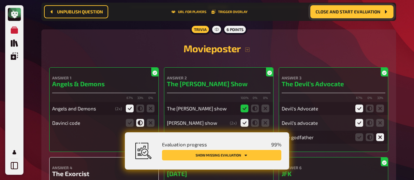
click at [227, 160] on button "Show missing evaluation" at bounding box center [221, 155] width 119 height 10
click at [228, 154] on button "Show missing evaluation" at bounding box center [221, 155] width 119 height 10
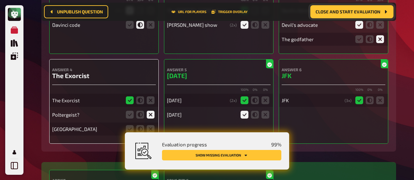
scroll to position [230, 0]
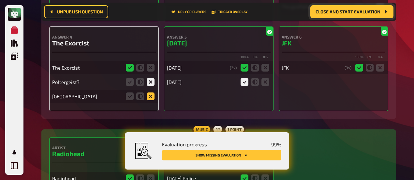
click at [148, 96] on icon at bounding box center [151, 96] width 8 height 8
click at [0, 0] on input "radio" at bounding box center [0, 0] width 0 height 0
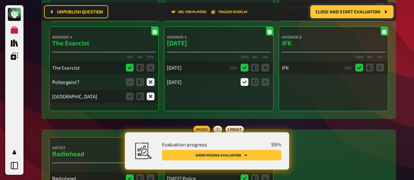
scroll to position [296, 0]
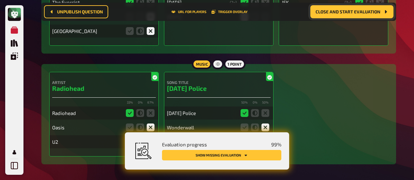
click at [227, 155] on div "Evaluation progress 99 % Show missing evaluation" at bounding box center [217, 151] width 127 height 22
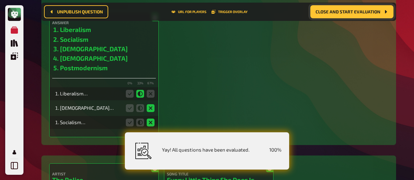
scroll to position [3624, 0]
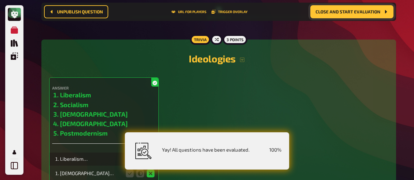
click at [127, 86] on h4 "Answer" at bounding box center [104, 88] width 104 height 5
drag, startPoint x: 120, startPoint y: 86, endPoint x: 125, endPoint y: 87, distance: 5.2
click at [120, 90] on li "Liberalism" at bounding box center [108, 94] width 96 height 9
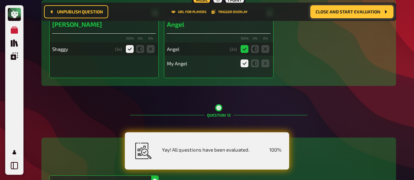
scroll to position [3657, 0]
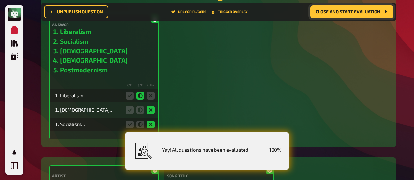
click at [188, 110] on div "Answer Liberalism Socialism Communism Fascism Postmodernism 0 % 33 % 67 % Liber…" at bounding box center [218, 76] width 339 height 125
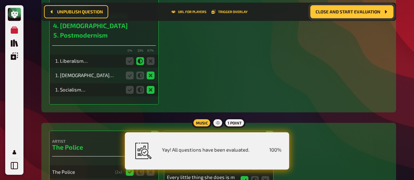
scroll to position [3755, 0]
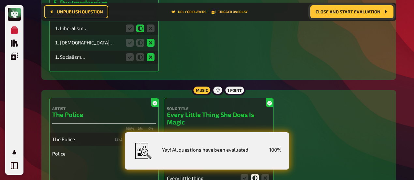
click at [319, 90] on div "Music 1 point Artist The Police 100 % 0 % 0 % The Police ( 2 x) Police Song Tit…" at bounding box center [218, 145] width 355 height 110
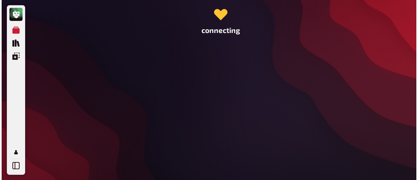
scroll to position [0, 0]
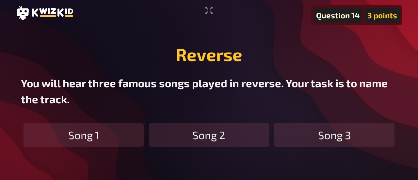
drag, startPoint x: 3, startPoint y: 36, endPoint x: 6, endPoint y: 46, distance: 10.8
click at [3, 32] on div "Question 14 3 points Reverse You will hear three famous songs played in reverse…" at bounding box center [209, 90] width 418 height 180
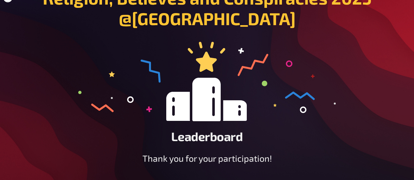
scroll to position [39, 0]
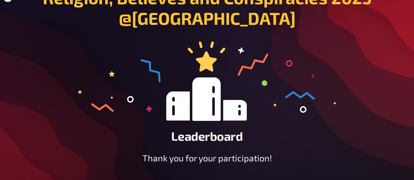
drag, startPoint x: 127, startPoint y: 22, endPoint x: 122, endPoint y: 58, distance: 36.5
click at [49, 81] on div "Religion, Believes and Conspiracies 2025 @Dublin Leaderboard" at bounding box center [207, 69] width 383 height 164
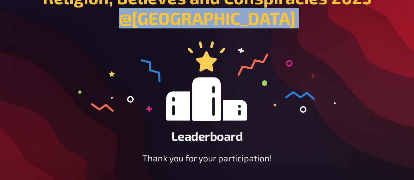
drag, startPoint x: 0, startPoint y: 134, endPoint x: 9, endPoint y: 66, distance: 68.5
click at [9, 66] on div "Religion, Believes and Conspiracies 2025 @Dublin Leaderboard Thank you for your…" at bounding box center [207, 70] width 414 height 219
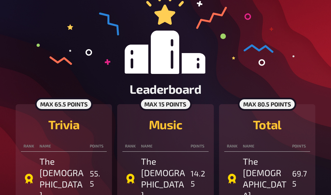
scroll to position [85, 0]
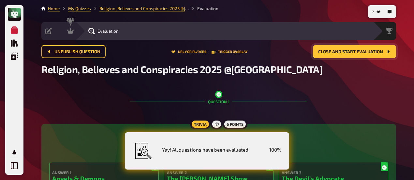
click at [349, 52] on span "Close and start evaluation" at bounding box center [351, 52] width 65 height 5
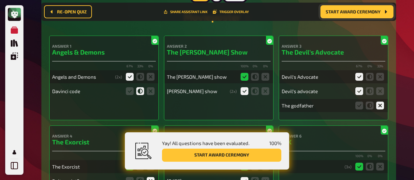
scroll to position [168, 0]
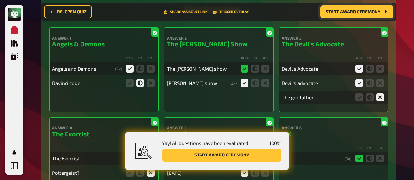
click at [104, 104] on div "Answer 1 Angels & Demons 67 % 33 % 0 % Angels and Demons ( 2 x) Davinci code" at bounding box center [104, 69] width 110 height 85
click at [250, 154] on button "Start award ceremony" at bounding box center [221, 154] width 119 height 13
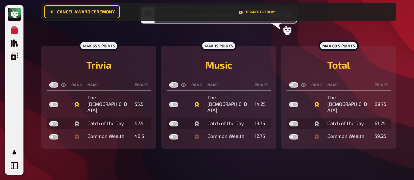
scroll to position [69, 0]
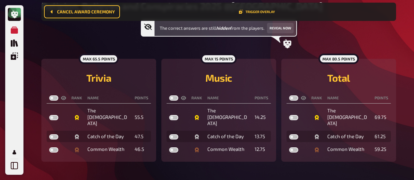
click at [301, 4] on nav "Cancel award ceremony Trigger Overlay" at bounding box center [218, 12] width 355 height 18
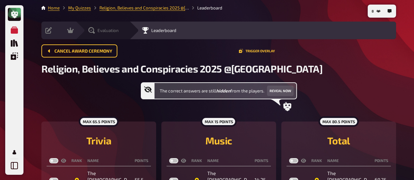
scroll to position [0, 0]
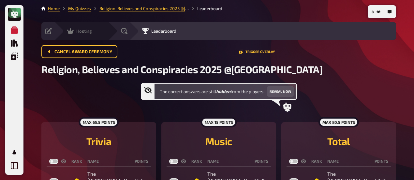
click at [75, 31] on div "Hosting" at bounding box center [79, 31] width 25 height 7
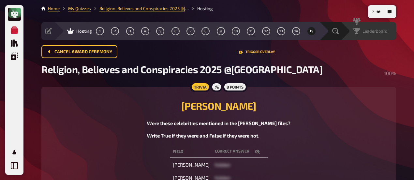
click at [370, 29] on span "Leaderboard" at bounding box center [375, 30] width 25 height 5
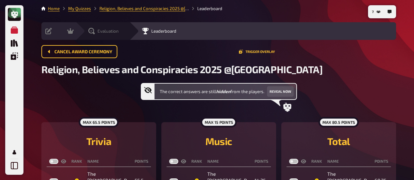
click at [94, 28] on icon at bounding box center [91, 31] width 7 height 7
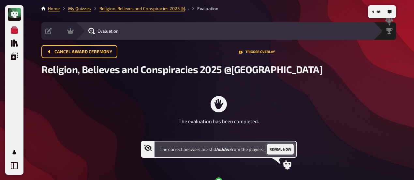
click at [283, 148] on button "Reveal now" at bounding box center [280, 149] width 27 height 10
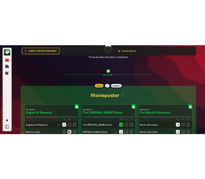
scroll to position [103, 0]
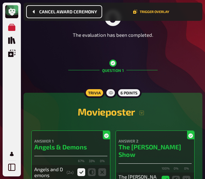
drag, startPoint x: 44, startPoint y: 7, endPoint x: 106, endPoint y: 2, distance: 62.9
click at [103, 3] on nav "Cancel award ceremony Trigger Overlay" at bounding box center [112, 12] width 179 height 18
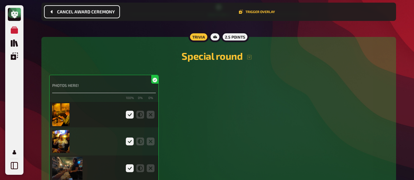
scroll to position [1376, 0]
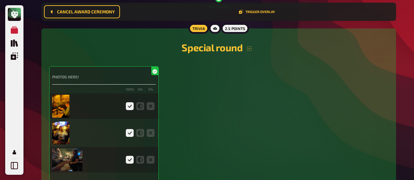
click at [63, 107] on img at bounding box center [60, 106] width 17 height 23
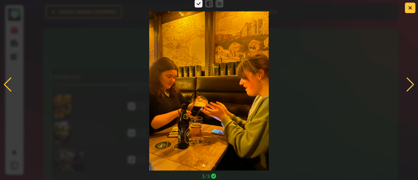
click at [321, 100] on div at bounding box center [209, 84] width 418 height 172
click at [59, 97] on div at bounding box center [209, 84] width 418 height 172
click at [12, 83] on div at bounding box center [7, 84] width 9 height 14
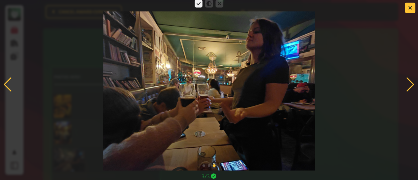
click at [10, 79] on div at bounding box center [7, 84] width 9 height 14
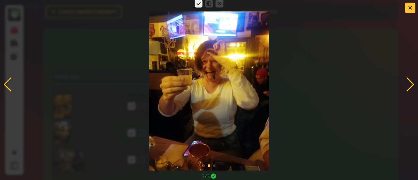
click at [14, 28] on div at bounding box center [209, 84] width 418 height 172
click at [405, 4] on button "button" at bounding box center [410, 8] width 10 height 10
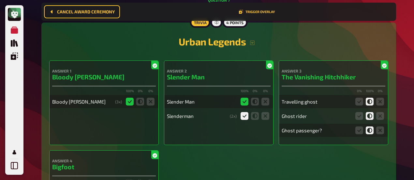
scroll to position [2061, 0]
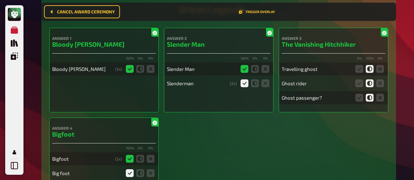
drag, startPoint x: 215, startPoint y: 92, endPoint x: 202, endPoint y: 143, distance: 52.9
click at [202, 144] on div "Answer 1 Bloody Mary 100 % 0 % 0 % Bloody Mary ( 3 x) Answer 2 Slender Man 100 …" at bounding box center [218, 108] width 339 height 160
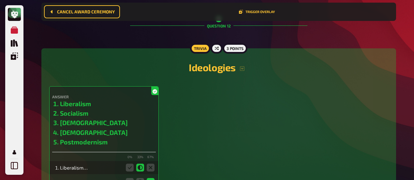
scroll to position [0, 0]
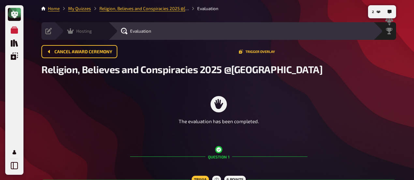
click at [72, 33] on icon at bounding box center [70, 31] width 7 height 6
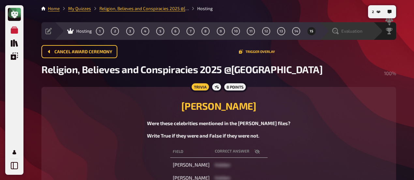
click at [364, 35] on div "Evaluation" at bounding box center [347, 31] width 54 height 18
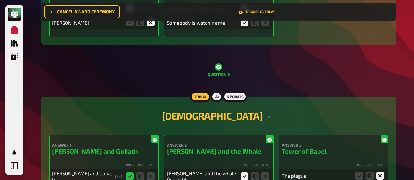
scroll to position [2257, 0]
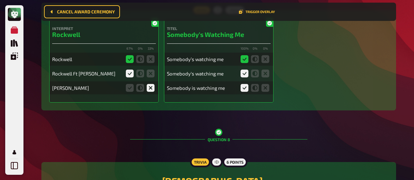
click at [140, 94] on div "[PERSON_NAME]" at bounding box center [104, 87] width 104 height 13
click at [142, 91] on icon at bounding box center [140, 88] width 8 height 8
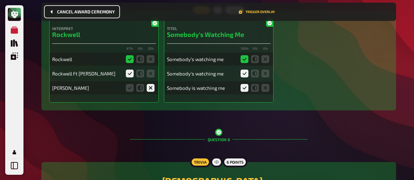
click at [79, 9] on span "Cancel award ceremony" at bounding box center [86, 11] width 58 height 5
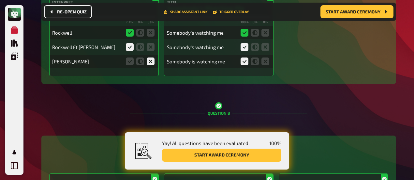
scroll to position [2231, 0]
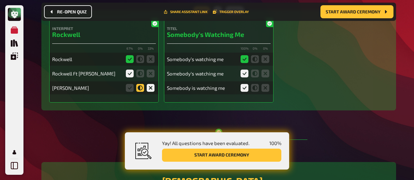
click at [140, 90] on icon at bounding box center [140, 88] width 8 height 8
click at [0, 0] on input "radio" at bounding box center [0, 0] width 0 height 0
click at [225, 157] on button "Start award ceremony" at bounding box center [221, 154] width 119 height 13
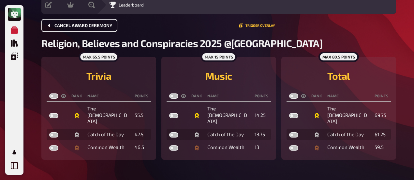
scroll to position [24, 0]
